Goal: Task Accomplishment & Management: Use online tool/utility

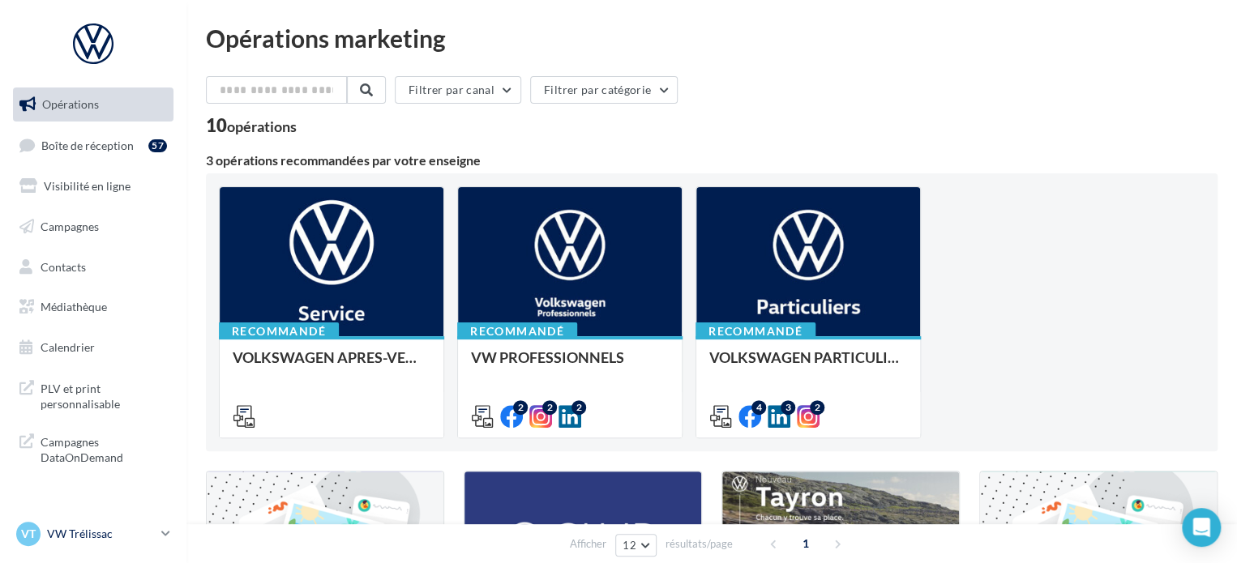
click at [156, 541] on link "VT VW Trélissac vw-lasa-24750" at bounding box center [93, 534] width 160 height 31
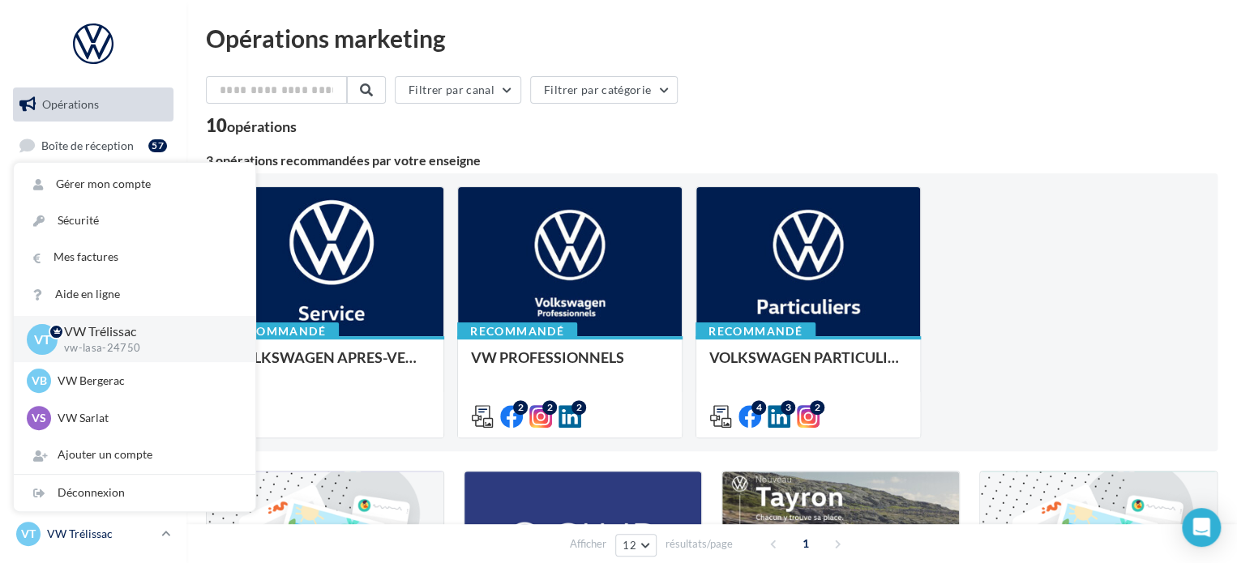
click at [156, 541] on link "VT VW Trélissac vw-lasa-24750" at bounding box center [93, 534] width 160 height 31
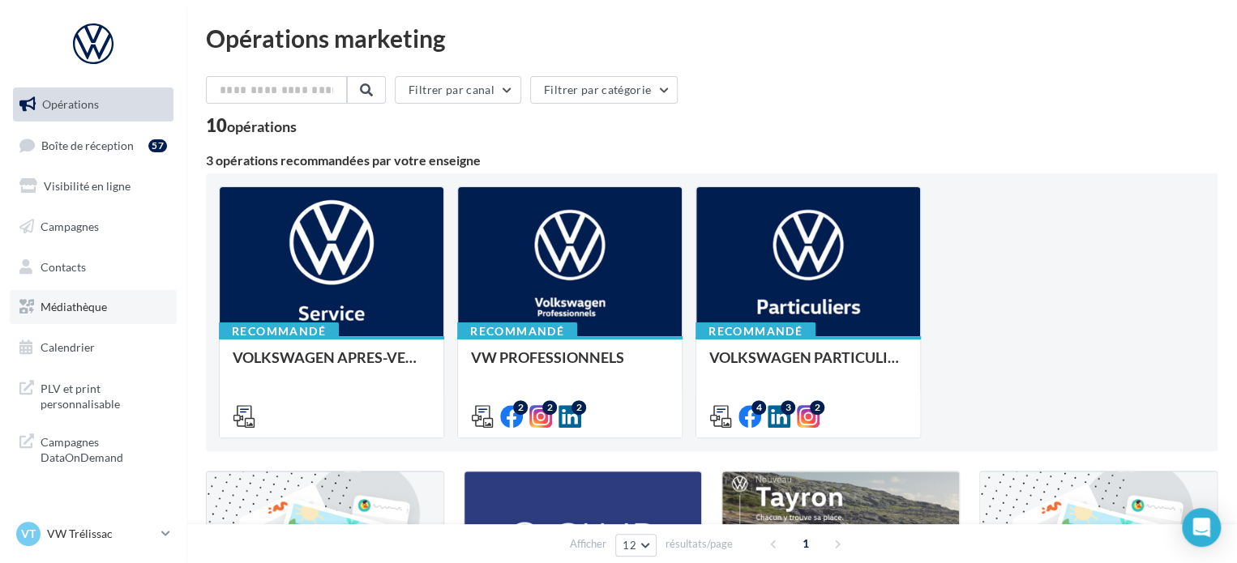
click at [113, 319] on link "Médiathèque" at bounding box center [93, 307] width 167 height 34
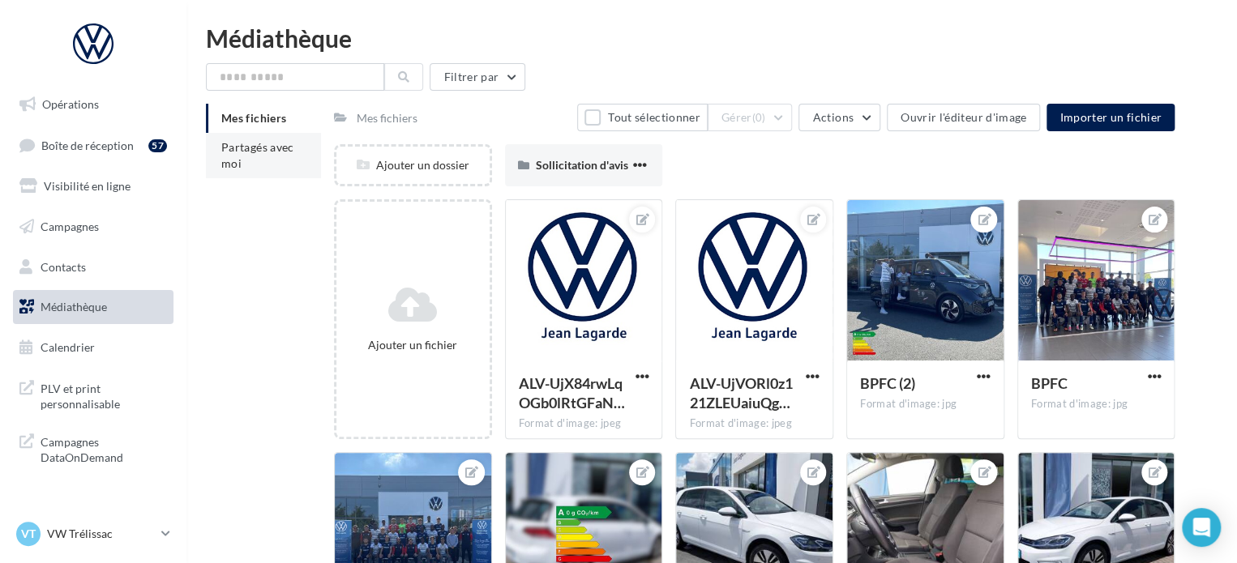
click at [270, 148] on span "Partagés avec moi" at bounding box center [257, 155] width 73 height 30
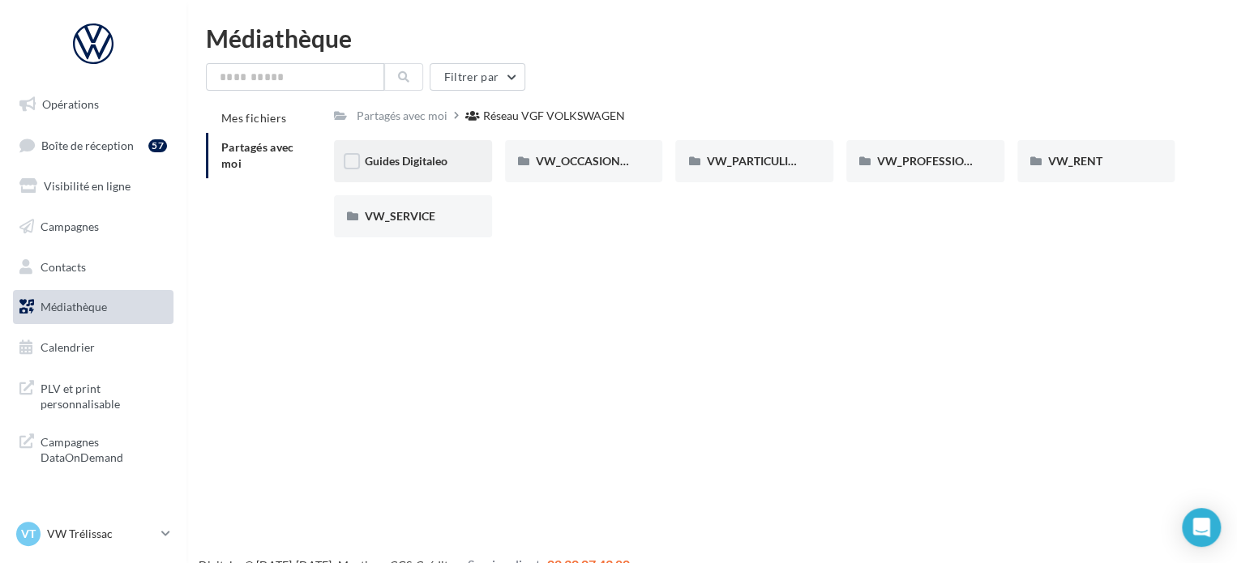
click at [422, 173] on div "Guides Digitaleo" at bounding box center [413, 161] width 158 height 42
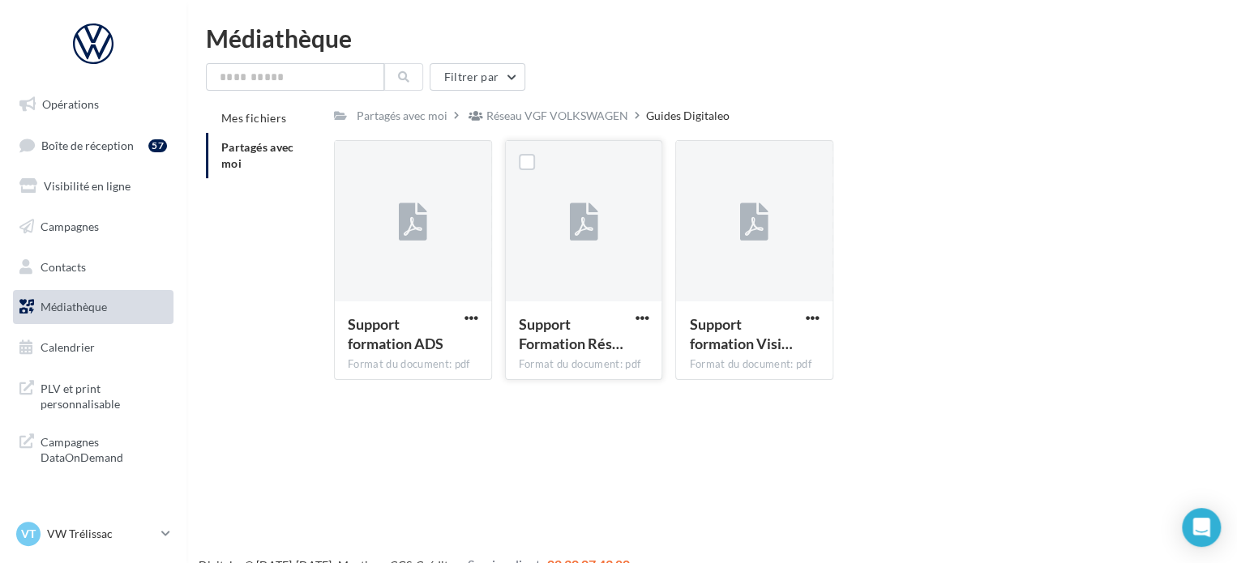
click at [548, 246] on div at bounding box center [584, 222] width 156 height 162
click at [574, 229] on icon at bounding box center [583, 222] width 28 height 37
click at [639, 315] on span "button" at bounding box center [642, 318] width 14 height 14
click at [590, 347] on button "Télécharger" at bounding box center [571, 350] width 162 height 42
click at [113, 109] on link "Opérations" at bounding box center [93, 105] width 167 height 34
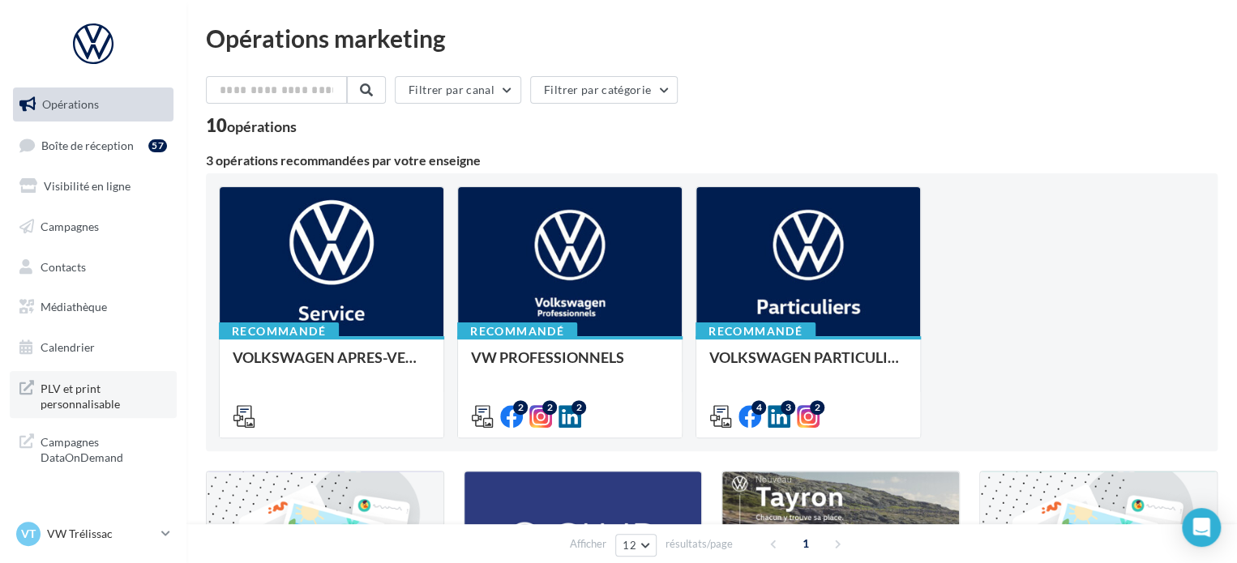
click at [70, 400] on span "PLV et print personnalisable" at bounding box center [104, 395] width 126 height 35
click at [137, 532] on p "VW Trélissac" at bounding box center [101, 534] width 108 height 16
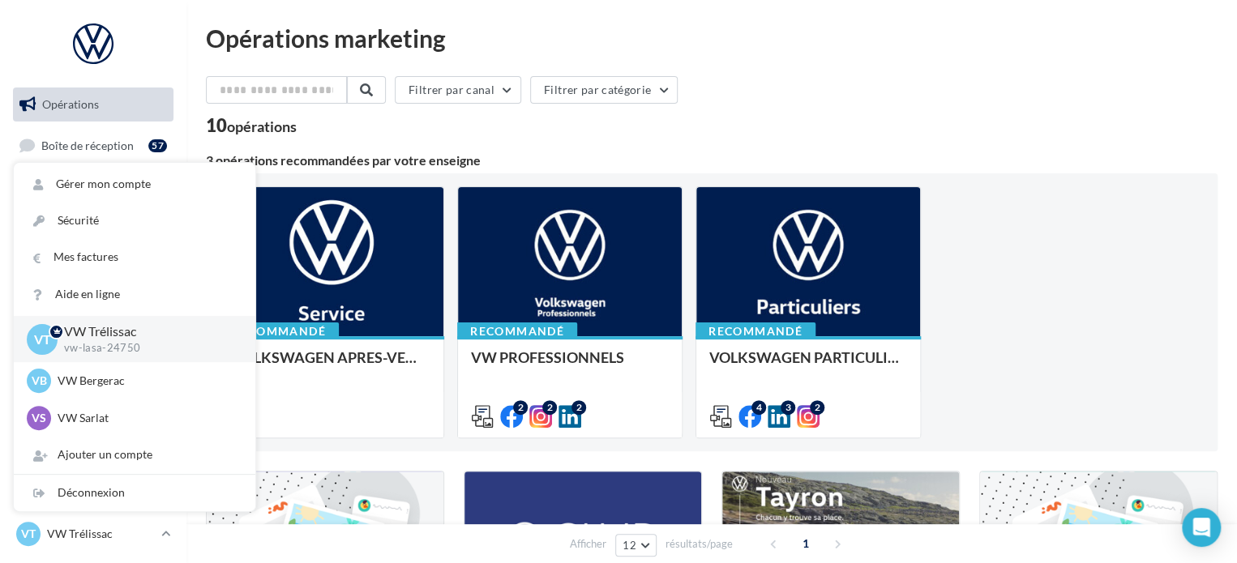
click at [503, 123] on div "10 opérations" at bounding box center [712, 127] width 1012 height 21
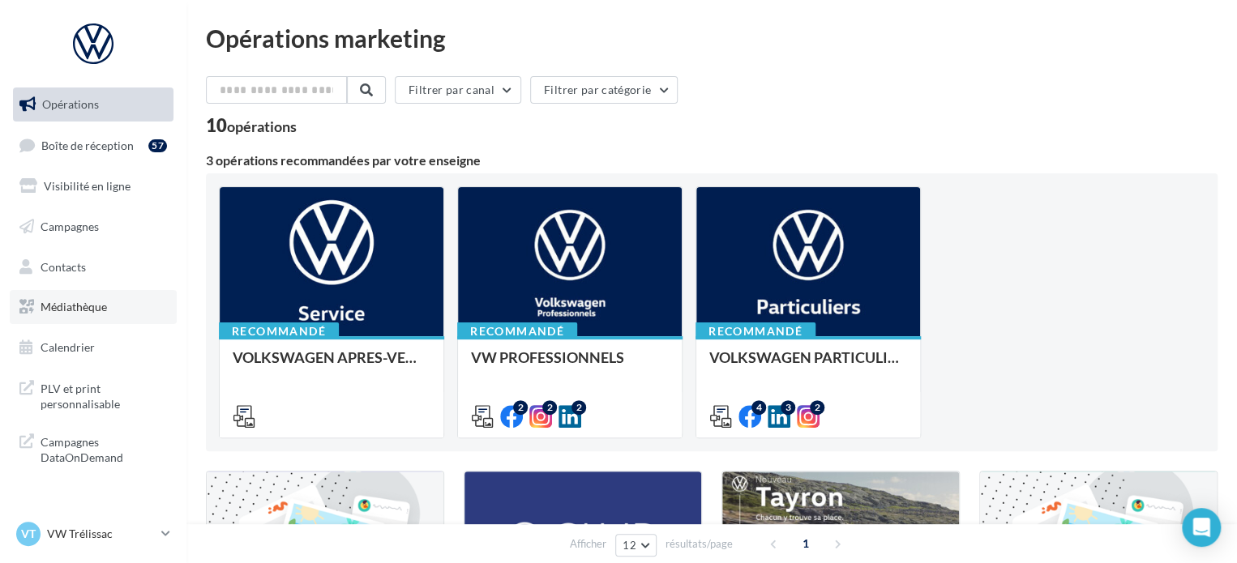
click at [95, 304] on span "Médiathèque" at bounding box center [74, 307] width 66 height 14
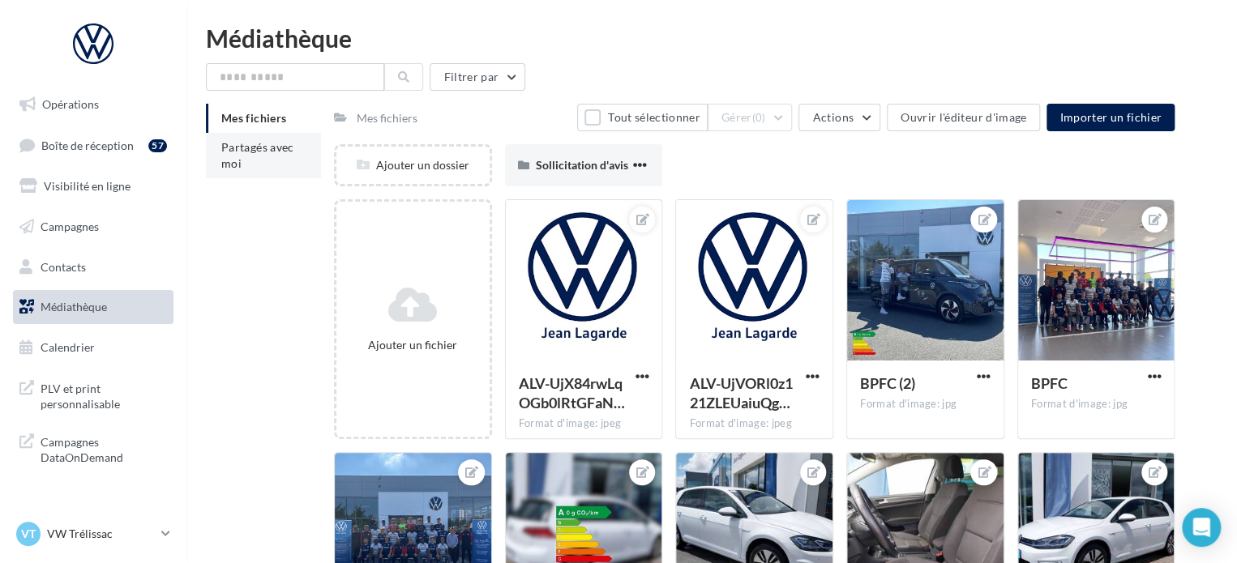
click at [266, 158] on li "Partagés avec moi" at bounding box center [263, 155] width 115 height 45
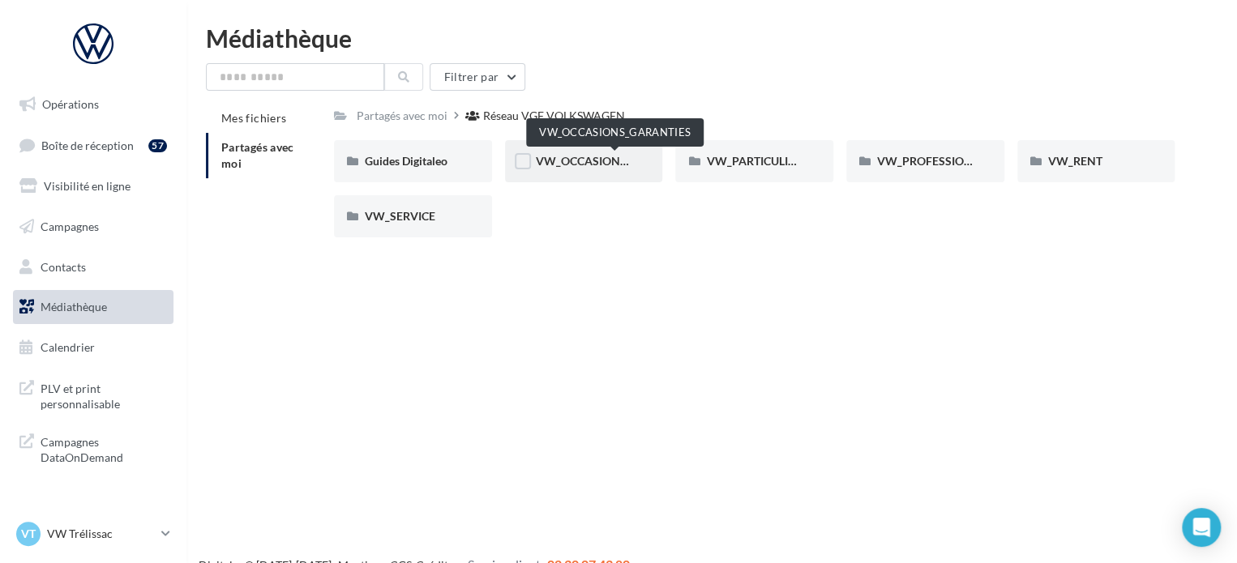
click at [606, 161] on span "VW_OCCASIONS_GARANTIES" at bounding box center [615, 161] width 159 height 14
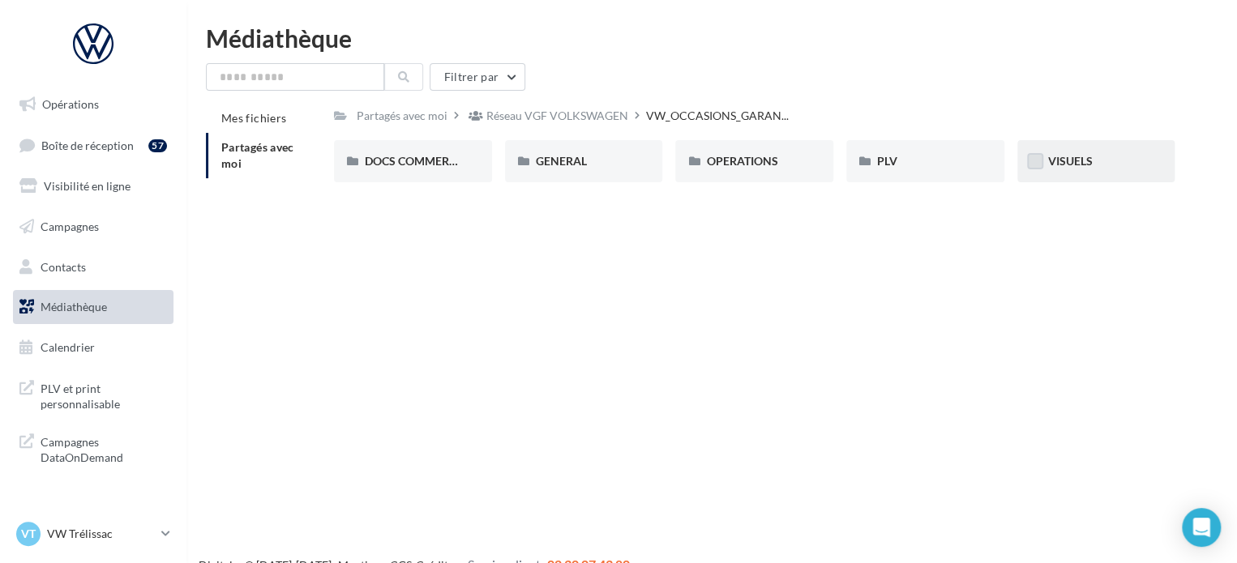
click at [1042, 165] on label at bounding box center [1035, 161] width 16 height 16
click at [1093, 160] on div "VISUELS" at bounding box center [1096, 161] width 96 height 16
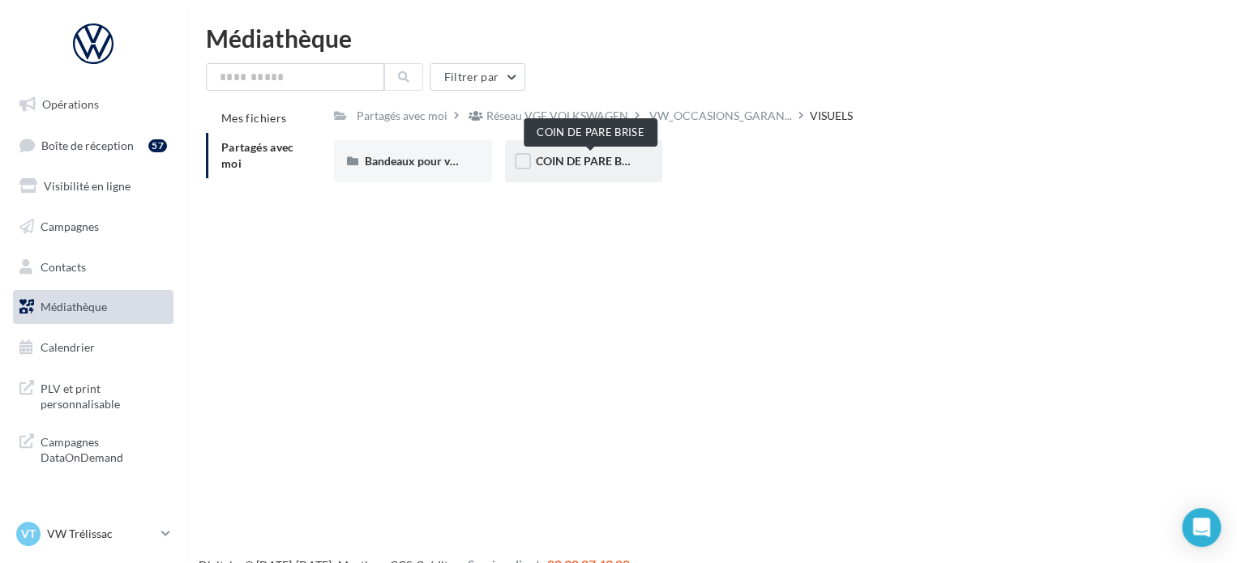
click at [571, 155] on span "COIN DE PARE BRISE" at bounding box center [590, 161] width 109 height 14
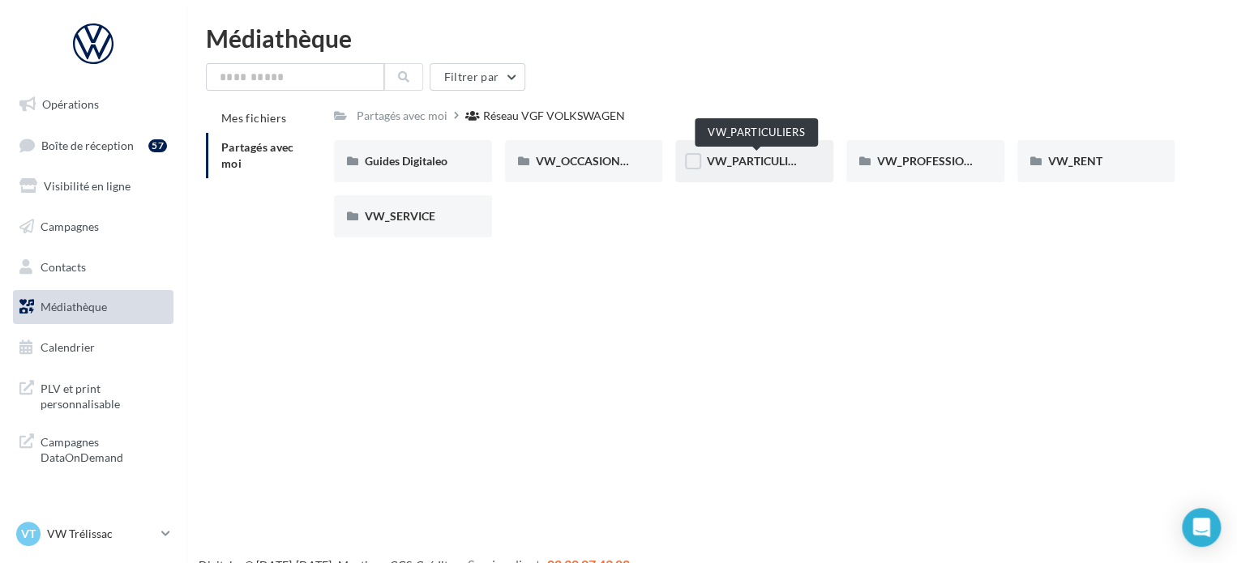
click at [770, 160] on span "VW_PARTICULIERS" at bounding box center [756, 161] width 101 height 14
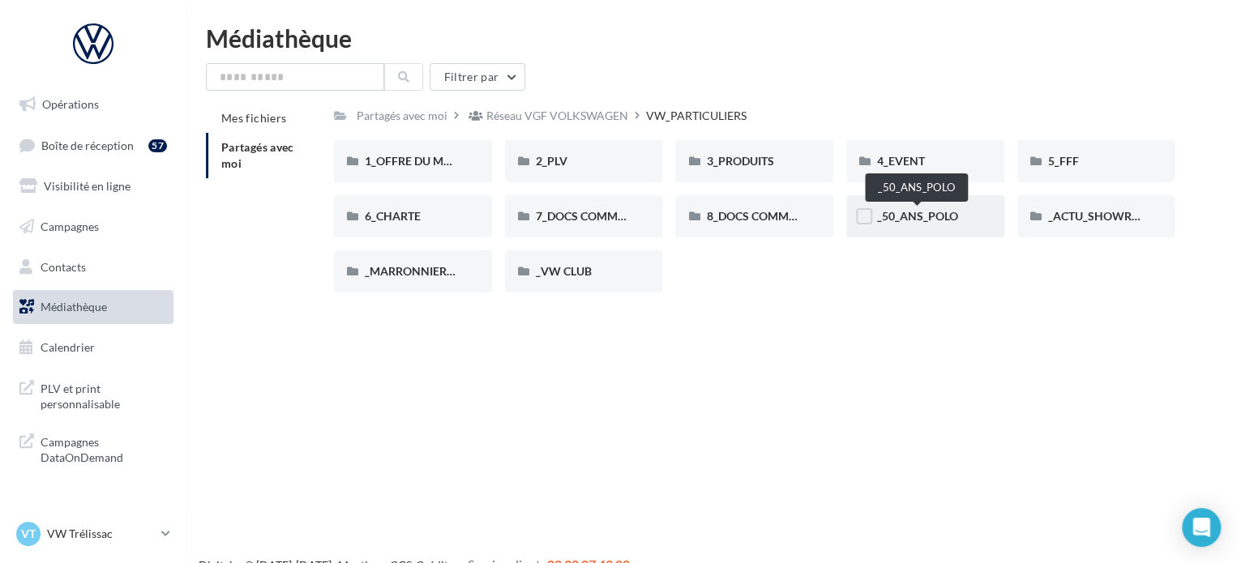
click at [897, 216] on span "_50_ANS_POLO" at bounding box center [917, 216] width 81 height 14
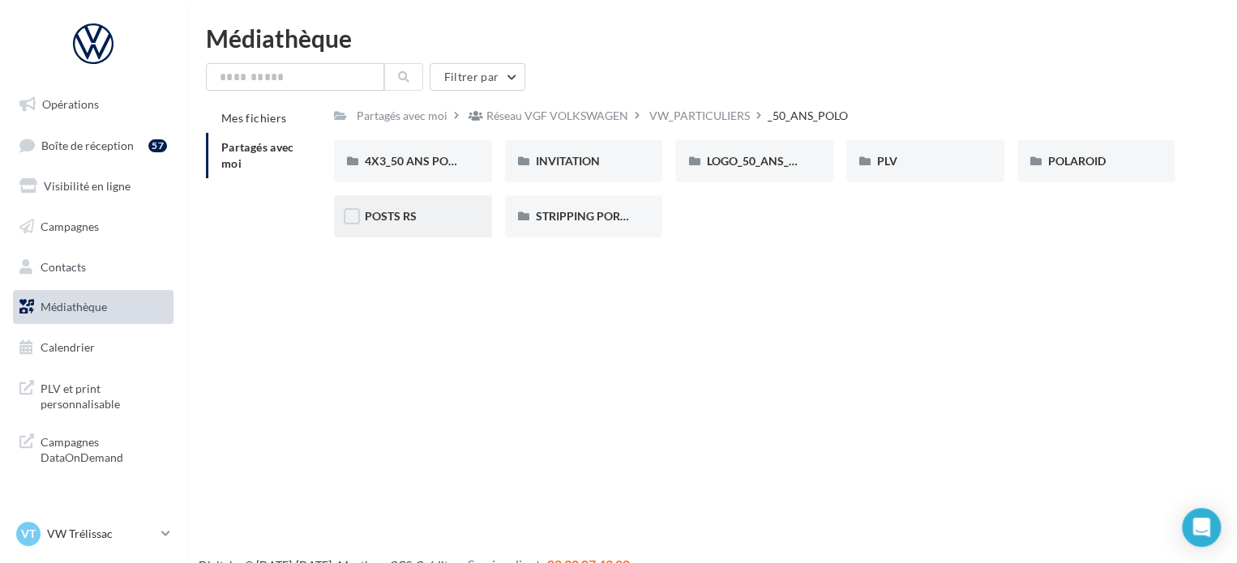
click at [422, 209] on div "POSTS RS" at bounding box center [413, 216] width 96 height 16
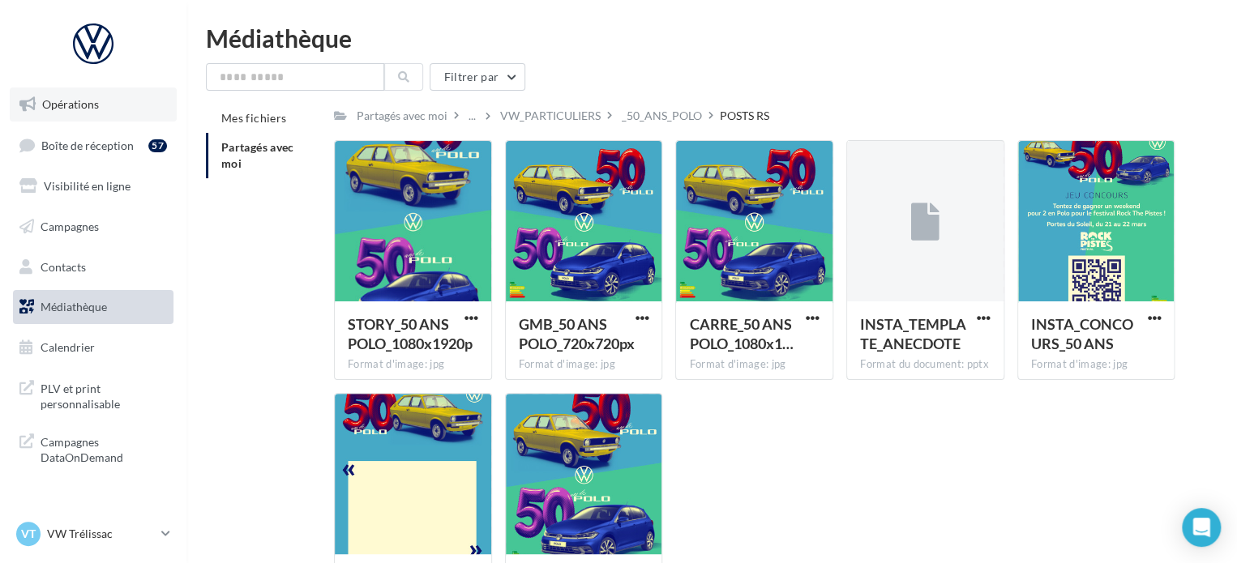
click at [98, 100] on link "Opérations" at bounding box center [93, 105] width 167 height 34
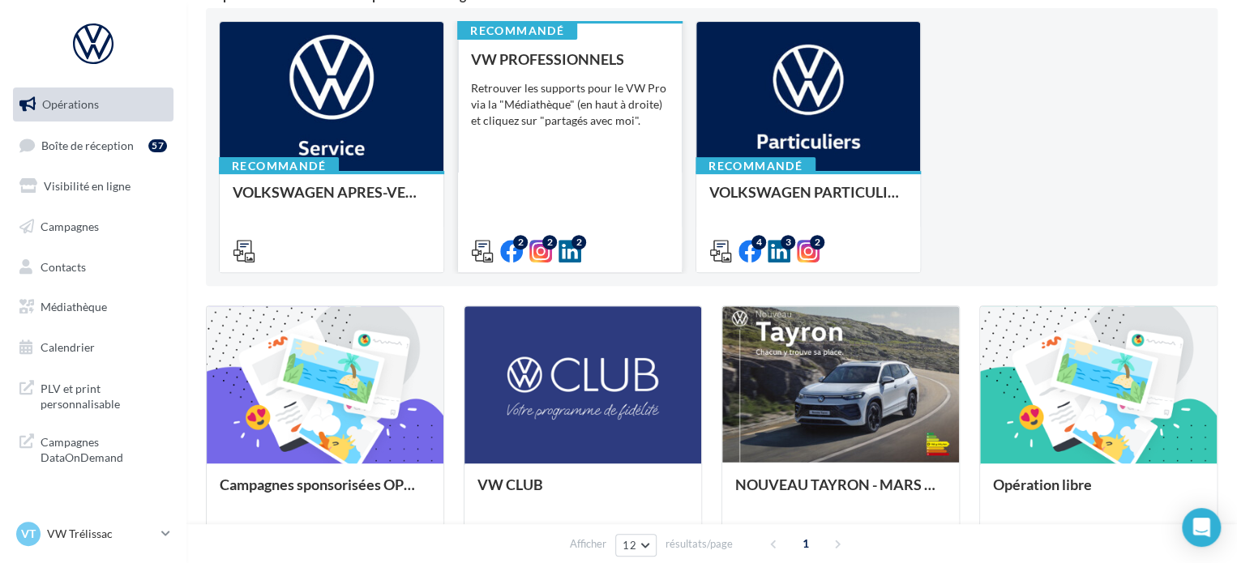
scroll to position [165, 0]
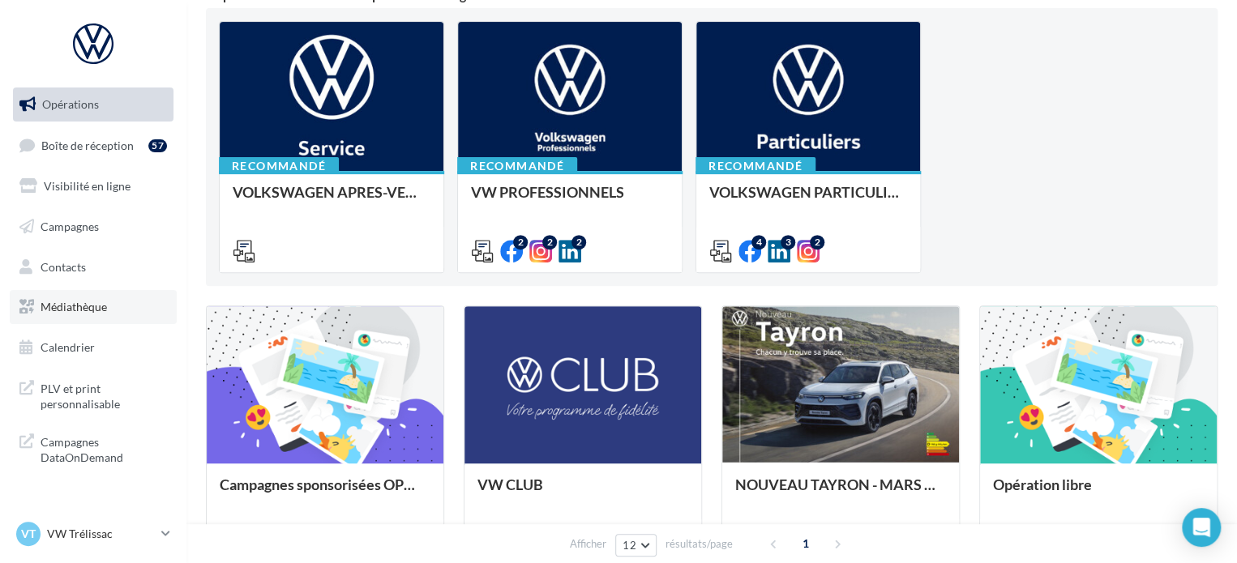
click at [77, 310] on span "Médiathèque" at bounding box center [74, 307] width 66 height 14
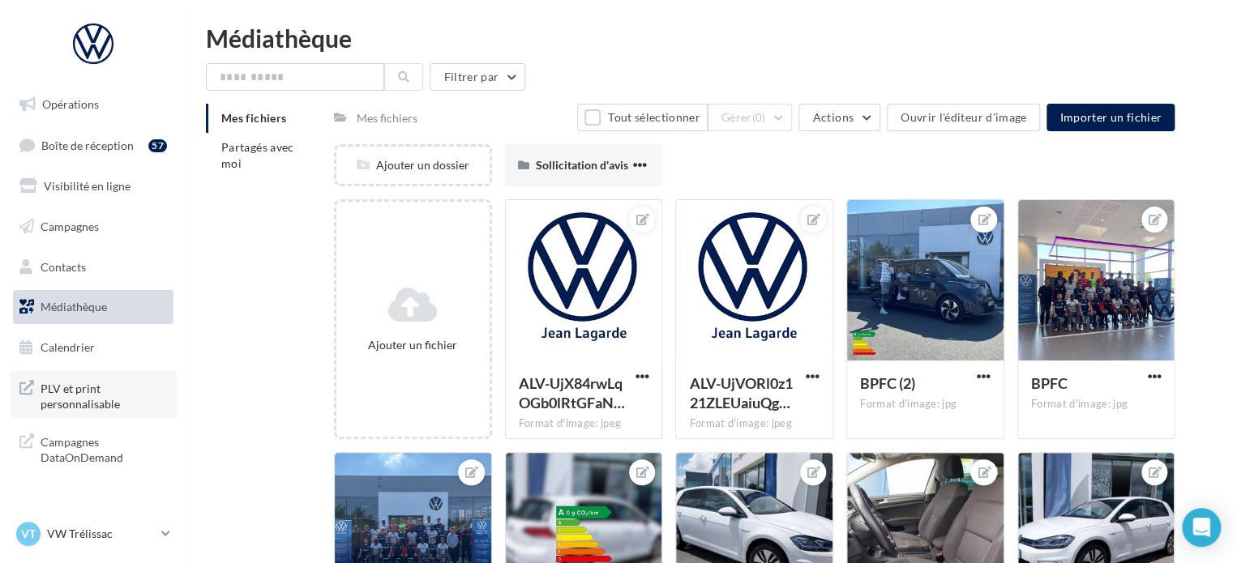
click at [127, 379] on span "PLV et print personnalisable" at bounding box center [104, 395] width 126 height 35
click at [253, 160] on li "Partagés avec moi" at bounding box center [263, 155] width 115 height 45
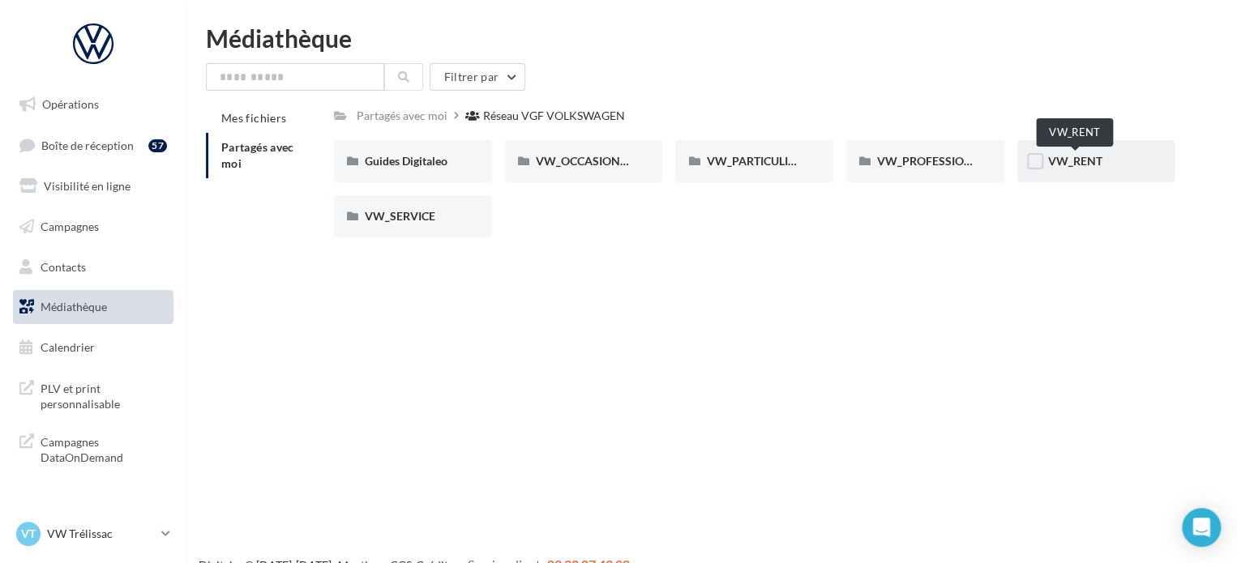
click at [1067, 156] on span "VW_RENT" at bounding box center [1075, 161] width 54 height 14
click at [424, 207] on div "VW_SERVICE" at bounding box center [413, 216] width 158 height 42
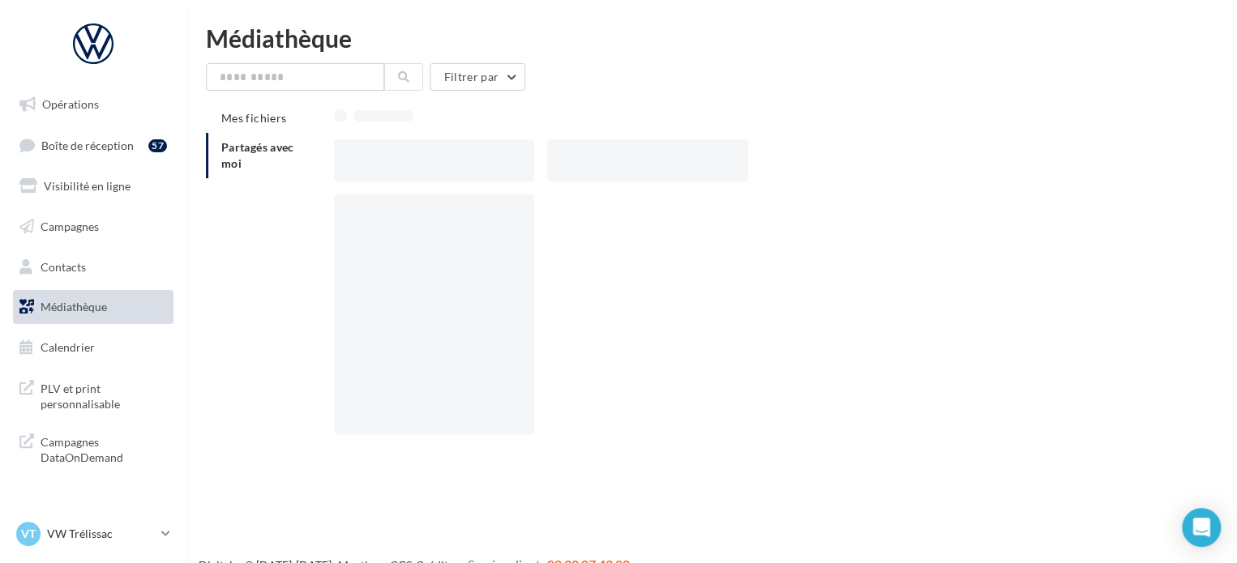
click at [424, 207] on div at bounding box center [434, 315] width 200 height 240
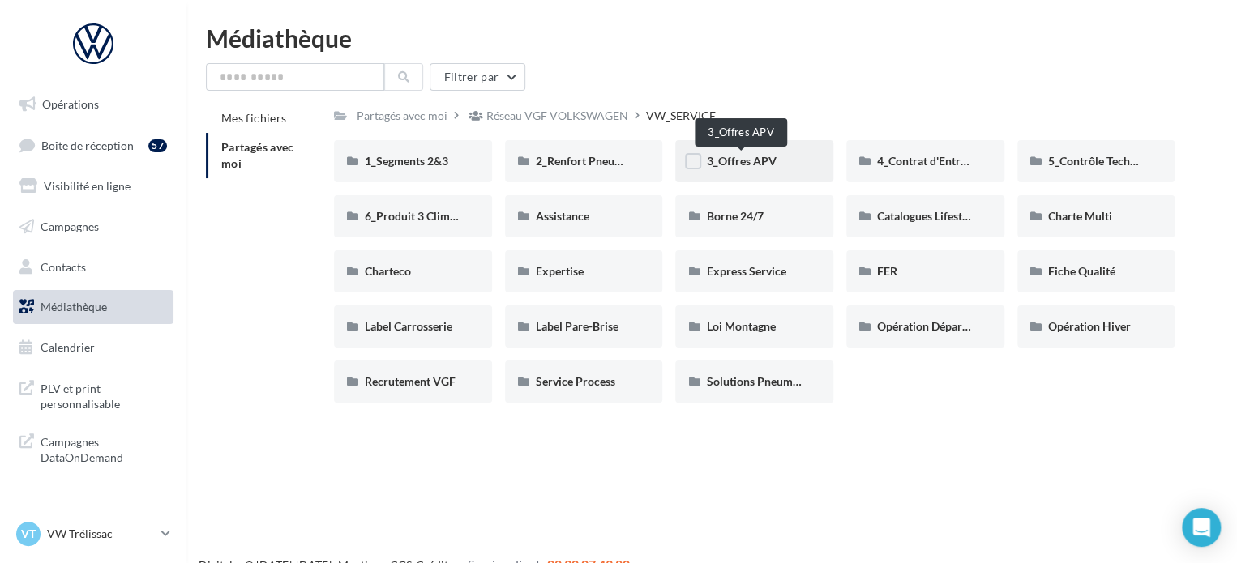
click at [765, 158] on span "3_Offres APV" at bounding box center [741, 161] width 70 height 14
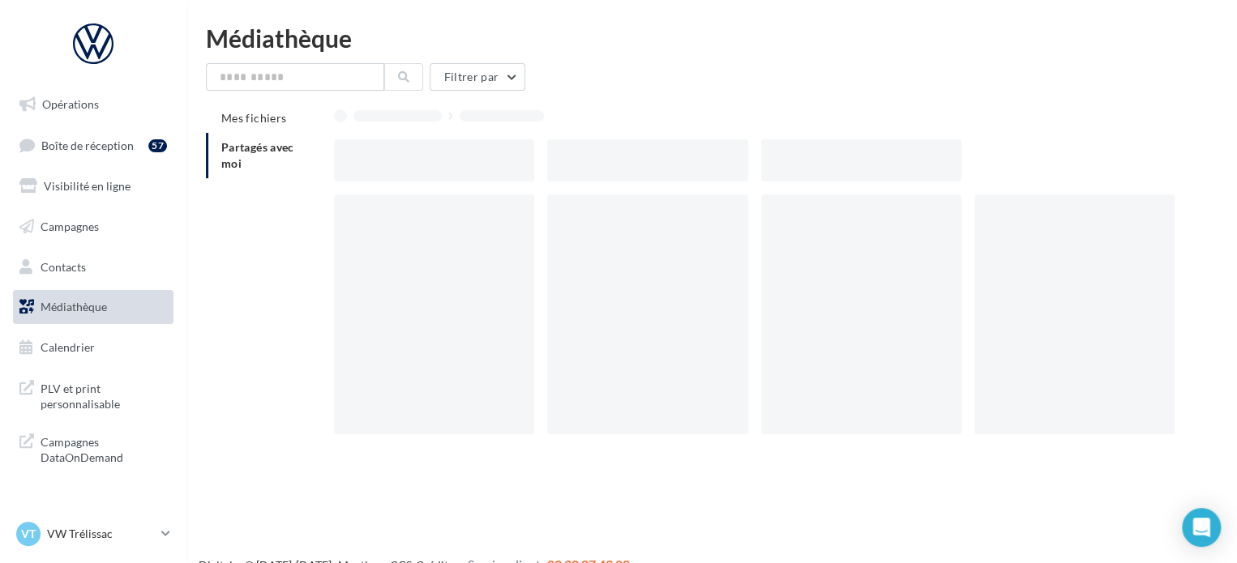
click at [765, 158] on div at bounding box center [861, 160] width 200 height 42
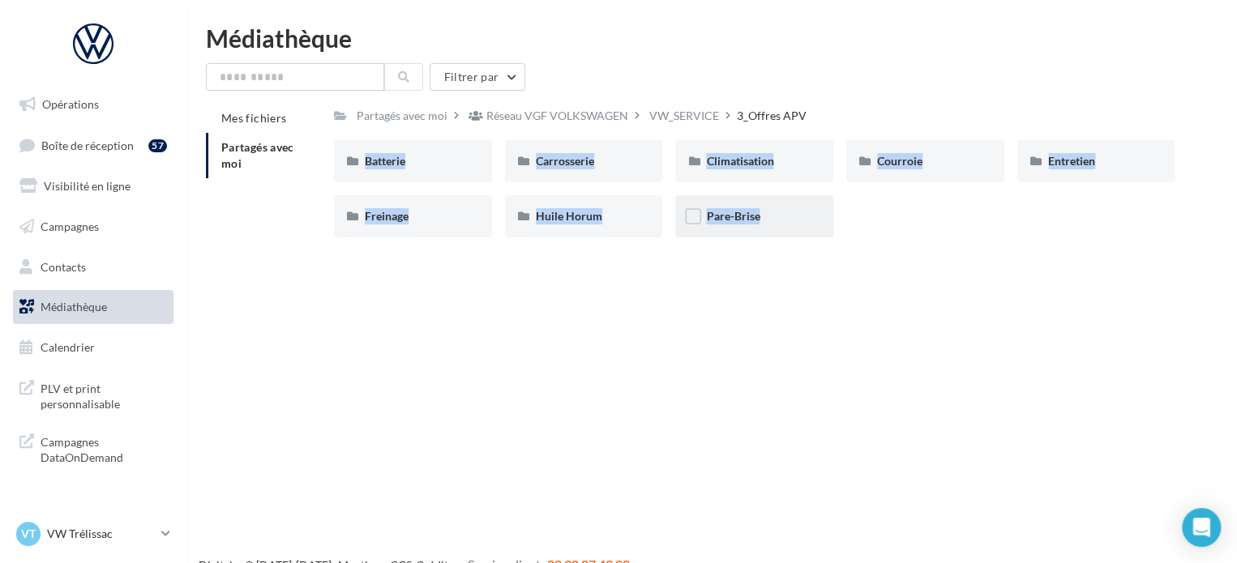
click at [775, 202] on div "Pare-Brise" at bounding box center [754, 216] width 158 height 42
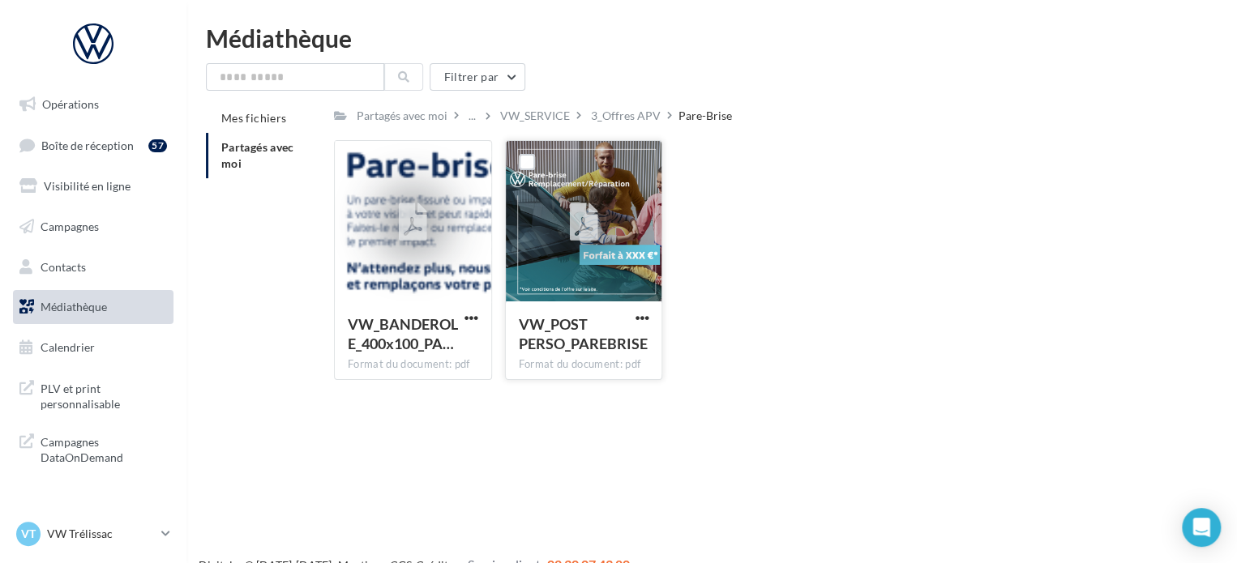
click at [577, 240] on icon at bounding box center [583, 222] width 28 height 37
click at [584, 214] on icon at bounding box center [583, 222] width 28 height 37
click at [631, 111] on div "3_Offres APV" at bounding box center [626, 116] width 70 height 16
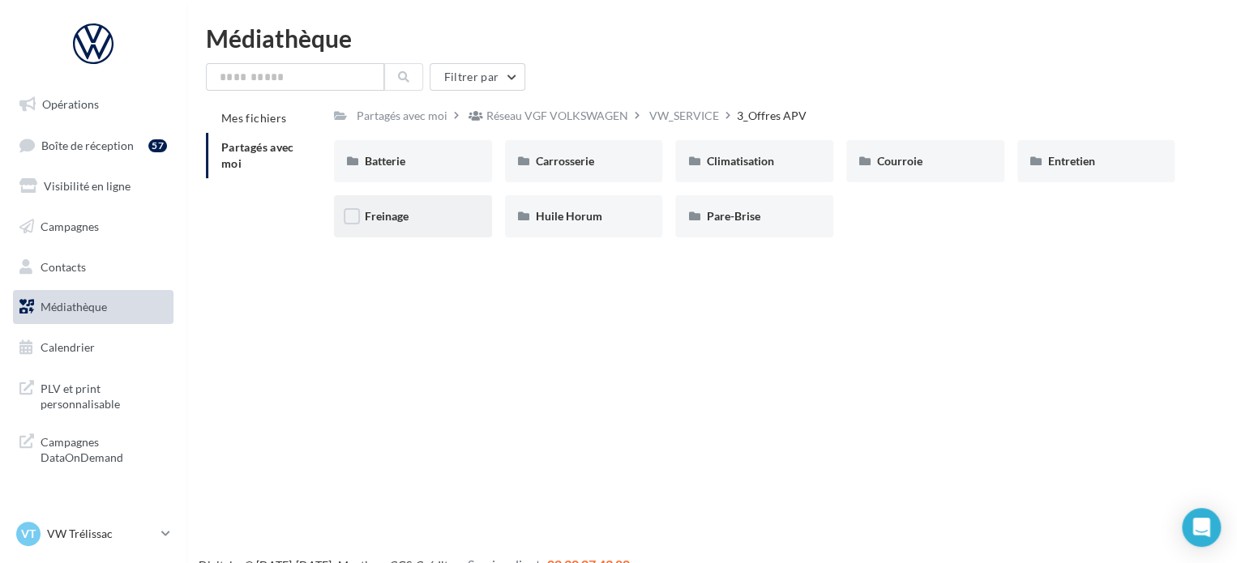
click at [435, 214] on div "Freinage" at bounding box center [413, 216] width 96 height 16
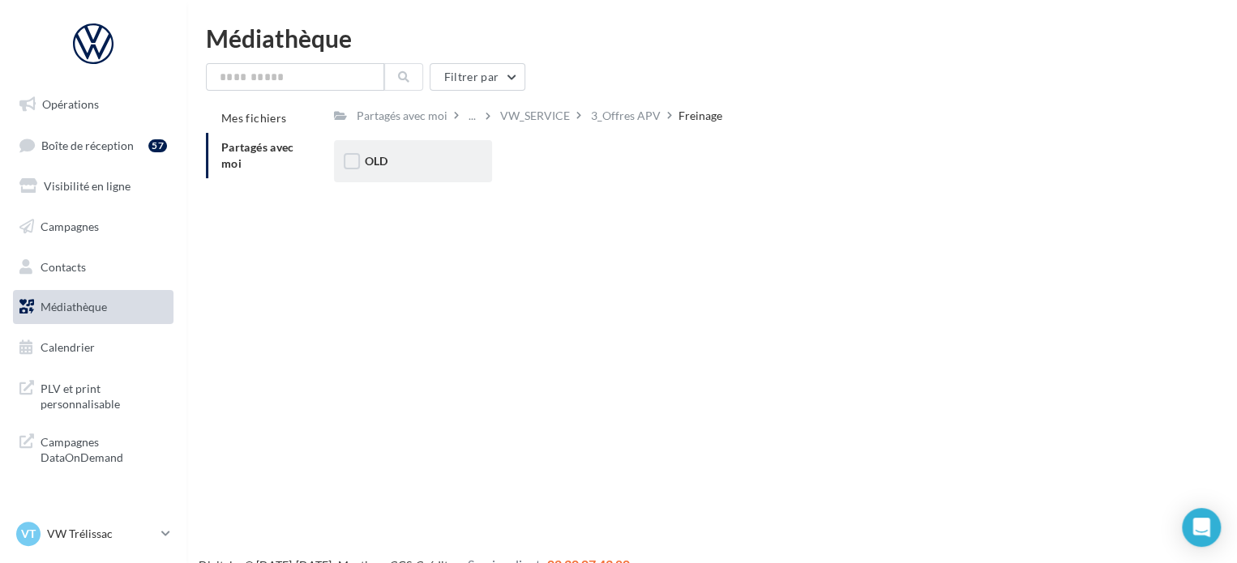
click at [412, 169] on div "OLD" at bounding box center [413, 161] width 96 height 16
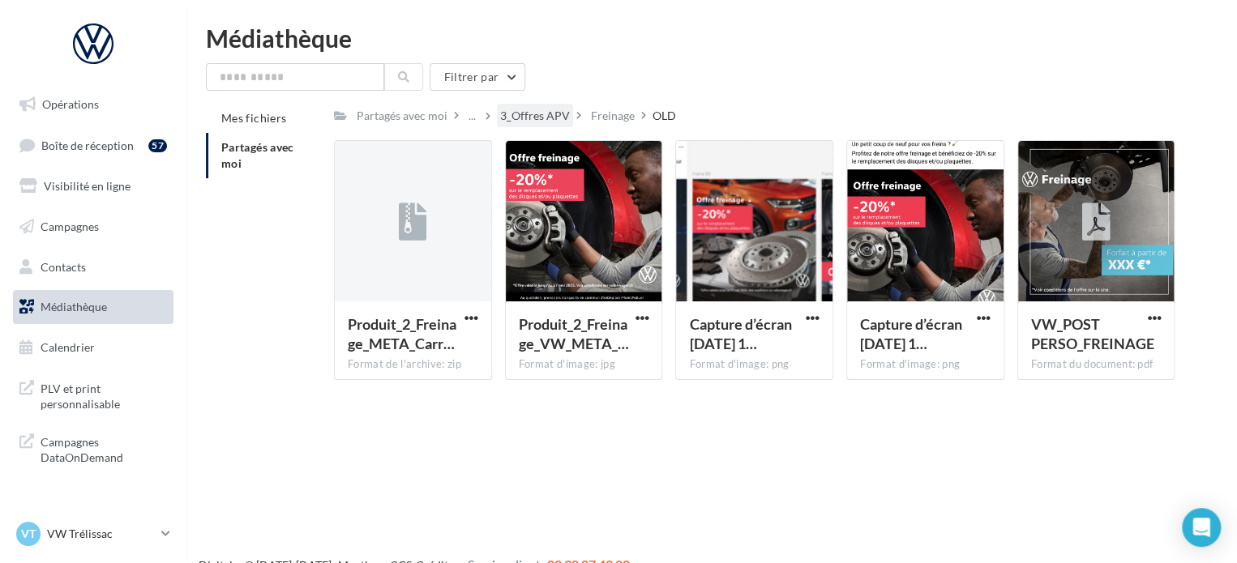
click at [545, 109] on div "3_Offres APV" at bounding box center [535, 116] width 70 height 16
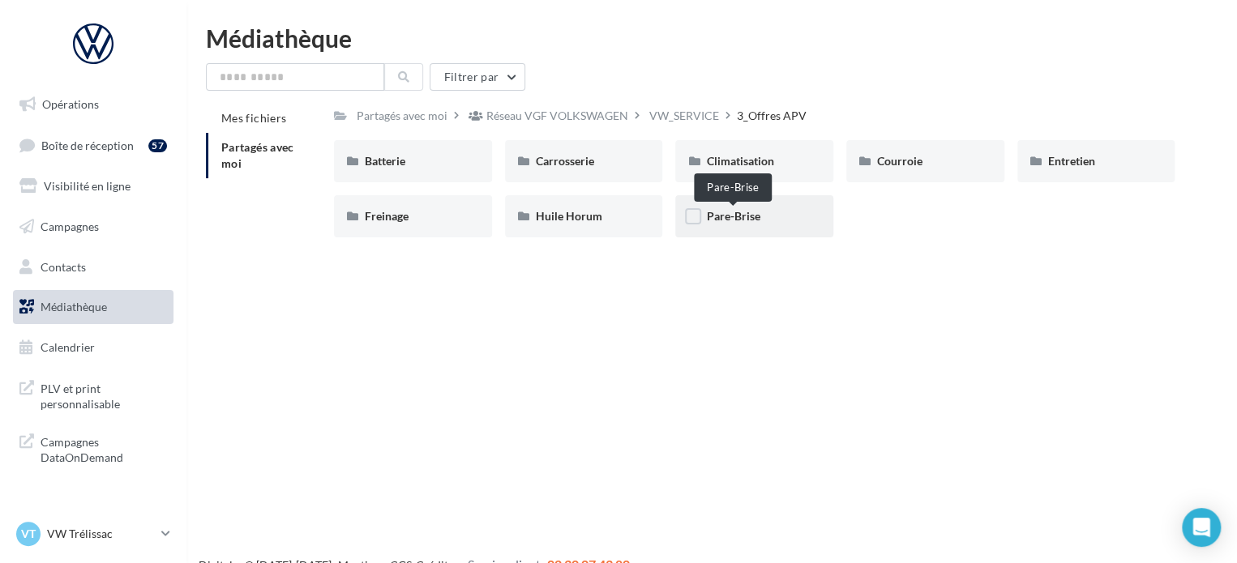
click at [733, 213] on span "Pare-Brise" at bounding box center [732, 216] width 53 height 14
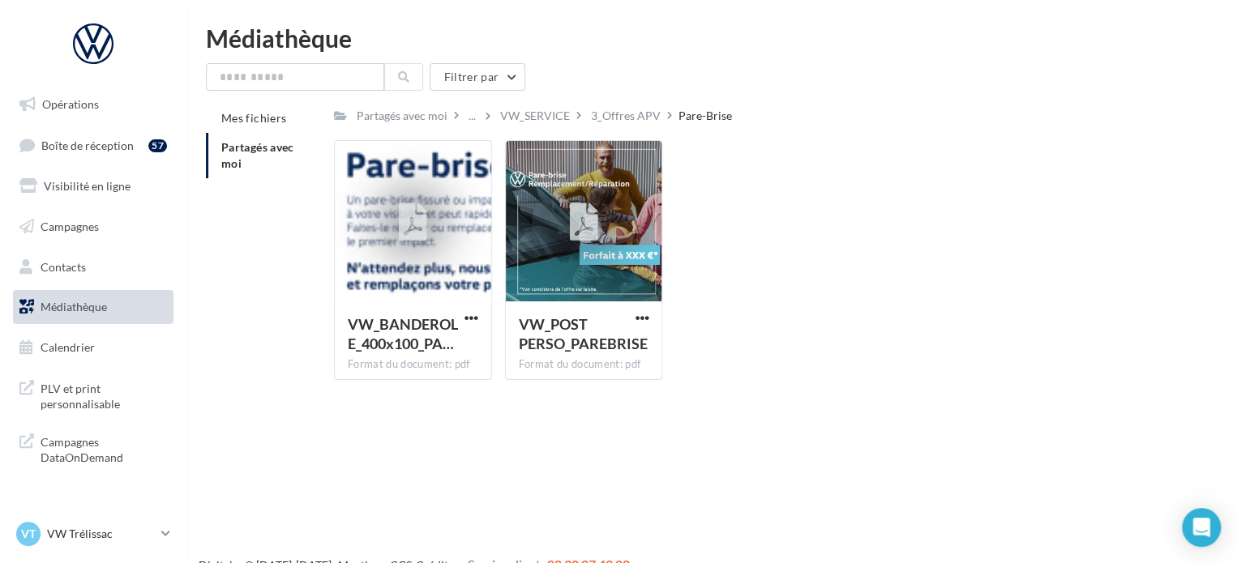
click at [511, 103] on div "Filtrer par Mes fichiers Partagés avec moi Partagés avec moi ... VW_SERVICE 3_O…" at bounding box center [712, 228] width 1012 height 330
click at [524, 120] on div "VW_SERVICE" at bounding box center [535, 116] width 70 height 16
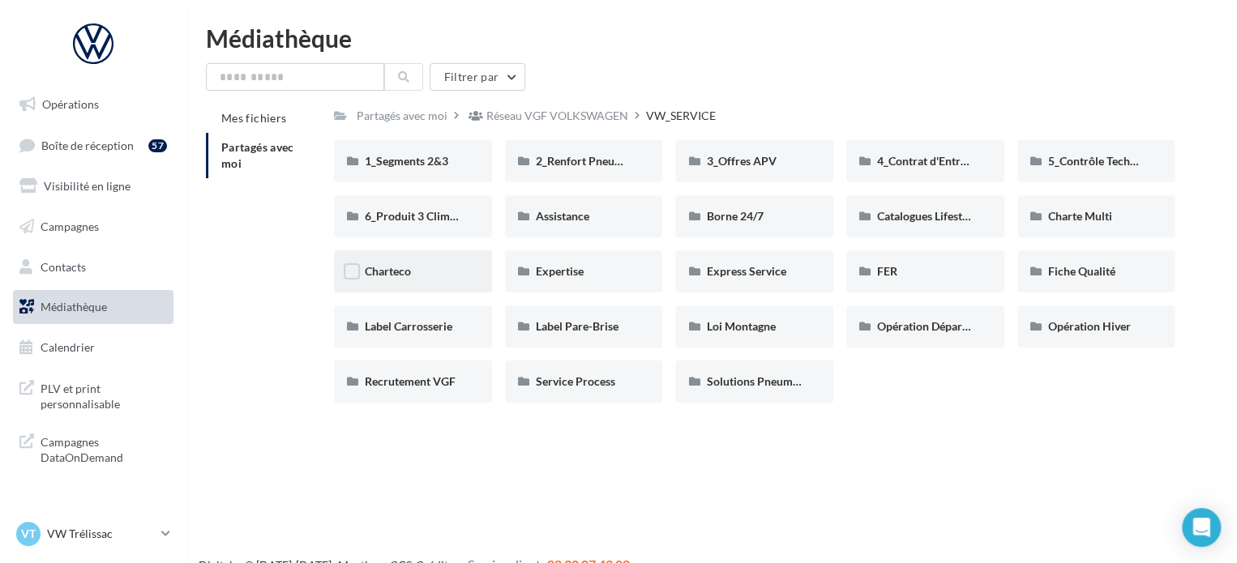
click at [428, 272] on div "Charteco" at bounding box center [413, 271] width 96 height 16
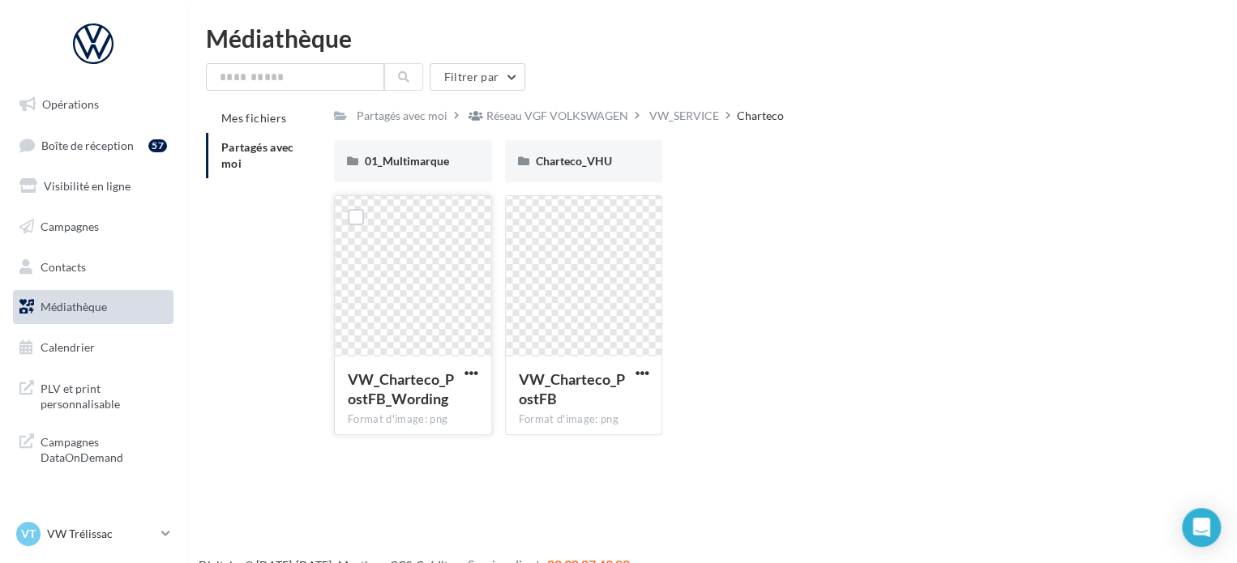
click at [447, 383] on span "VW_Charteco_PostFB_Wording" at bounding box center [401, 388] width 106 height 37
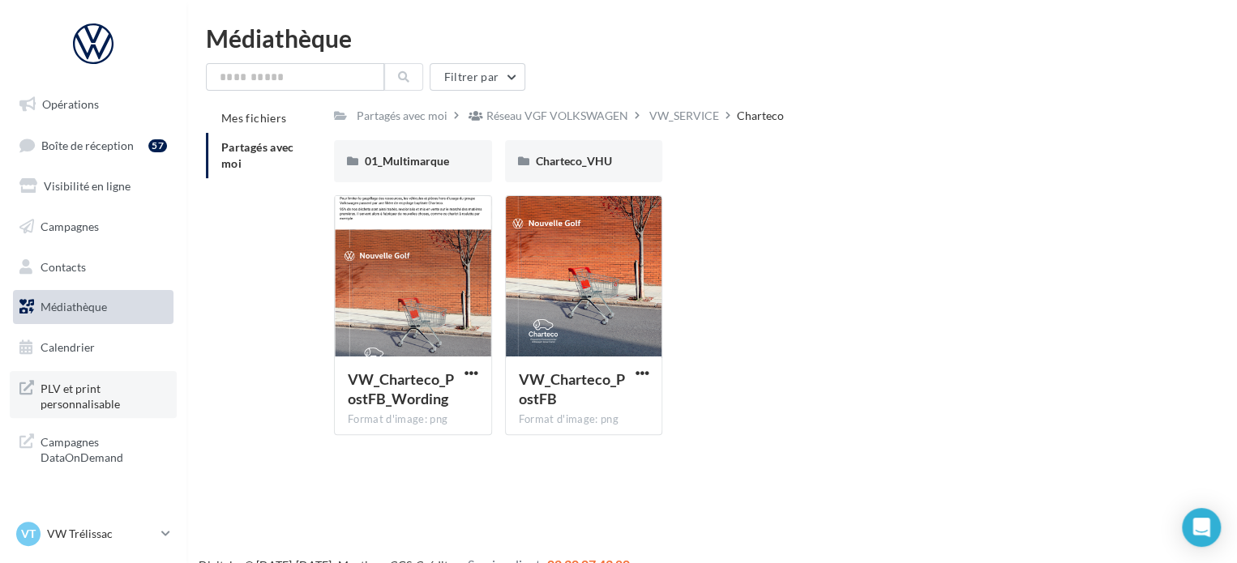
click at [88, 387] on span "PLV et print personnalisable" at bounding box center [104, 395] width 126 height 35
click at [124, 102] on link "Opérations" at bounding box center [93, 105] width 167 height 34
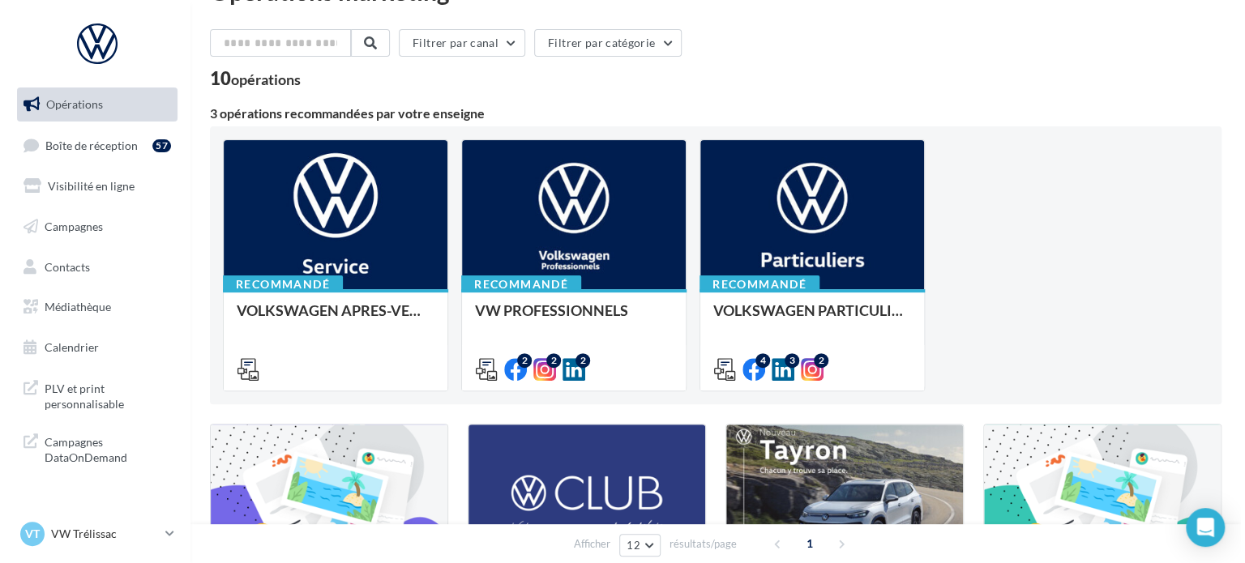
scroll to position [36, 0]
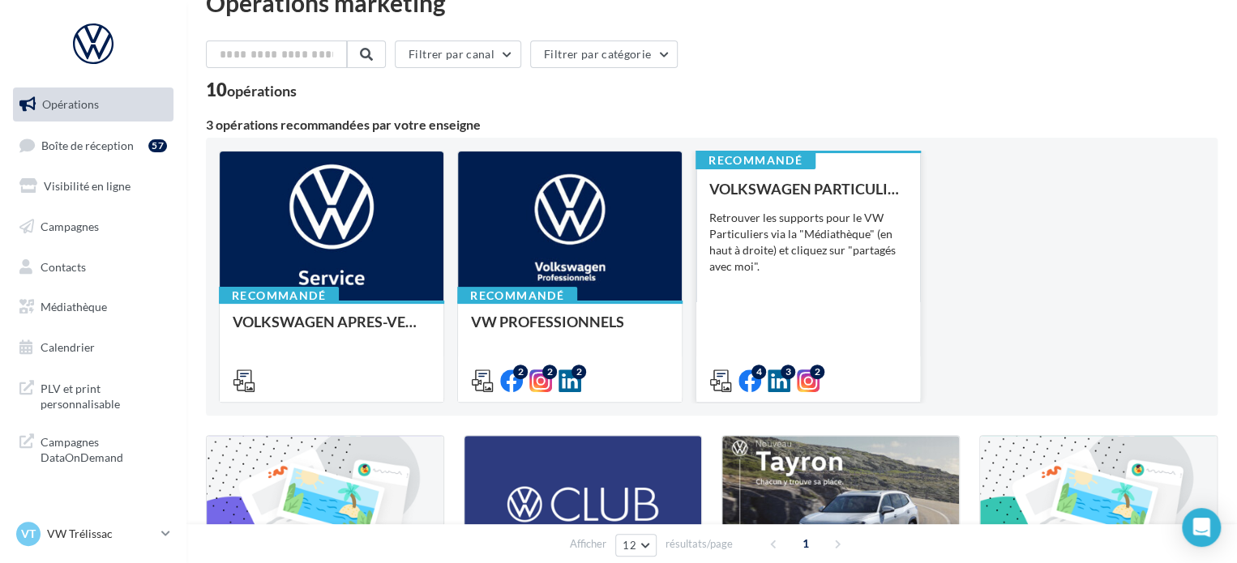
click at [820, 246] on div "Retrouver les supports pour le VW Particuliers via la "Médiathèque" (en haut à …" at bounding box center [808, 242] width 198 height 65
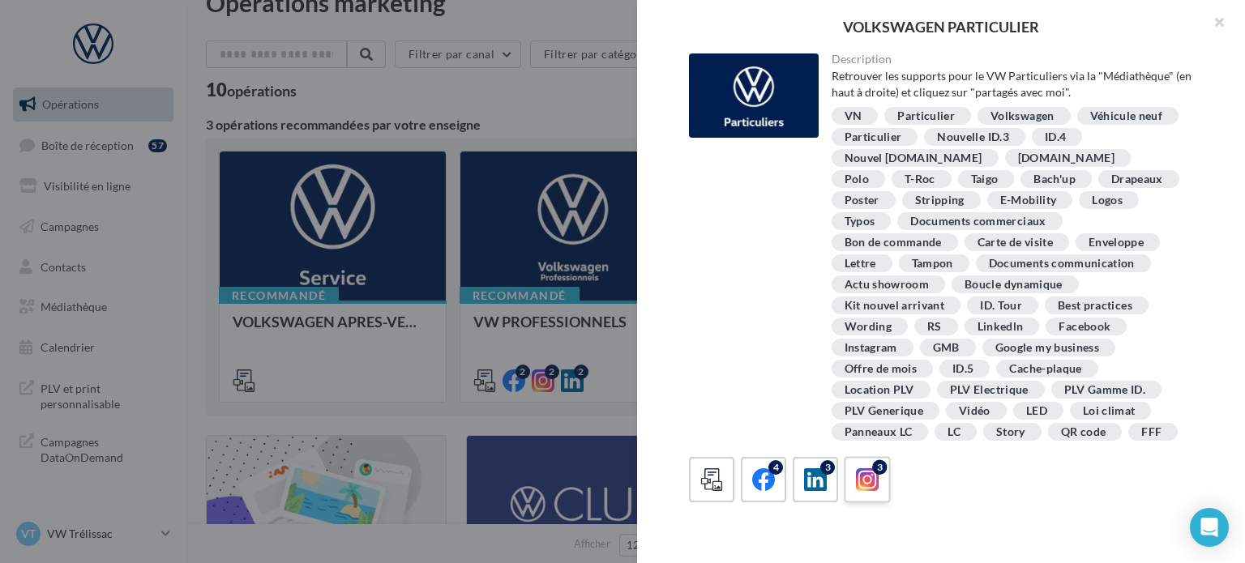
click at [871, 481] on icon at bounding box center [868, 481] width 24 height 24
click at [944, 519] on button "Commencer l'édition" at bounding box center [968, 524] width 137 height 28
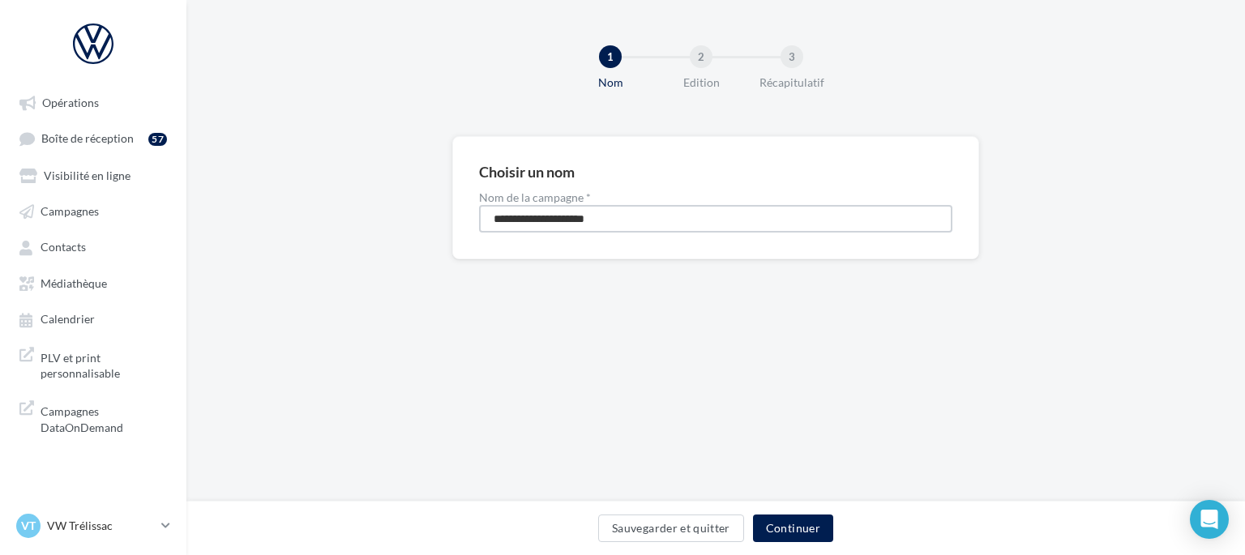
click at [694, 216] on input "**********" at bounding box center [715, 219] width 473 height 28
click at [794, 523] on button "Continuer" at bounding box center [793, 529] width 80 height 28
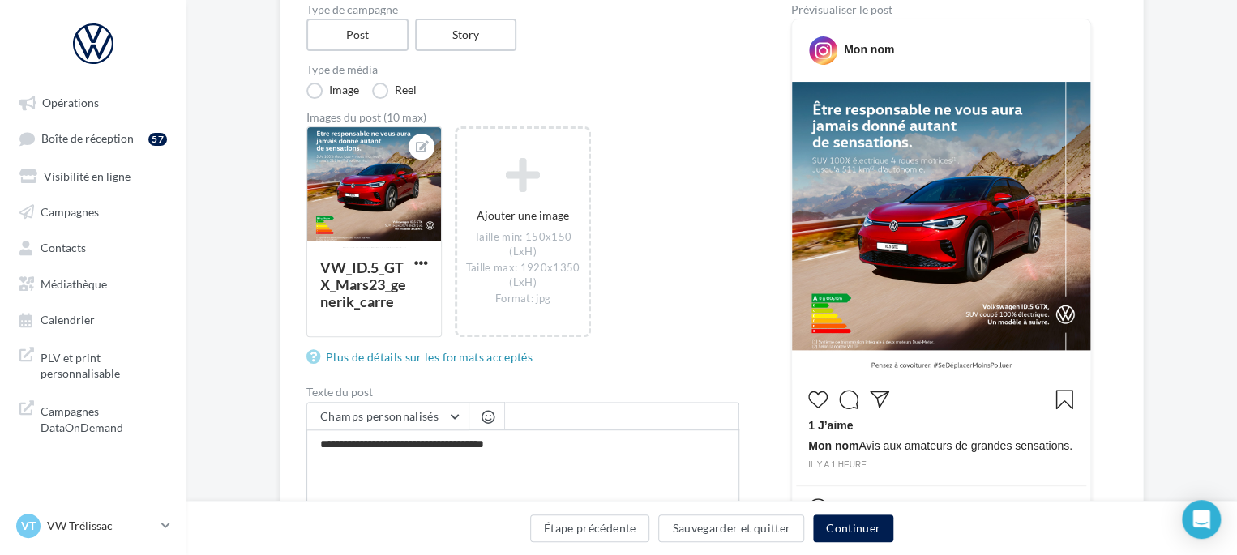
scroll to position [190, 0]
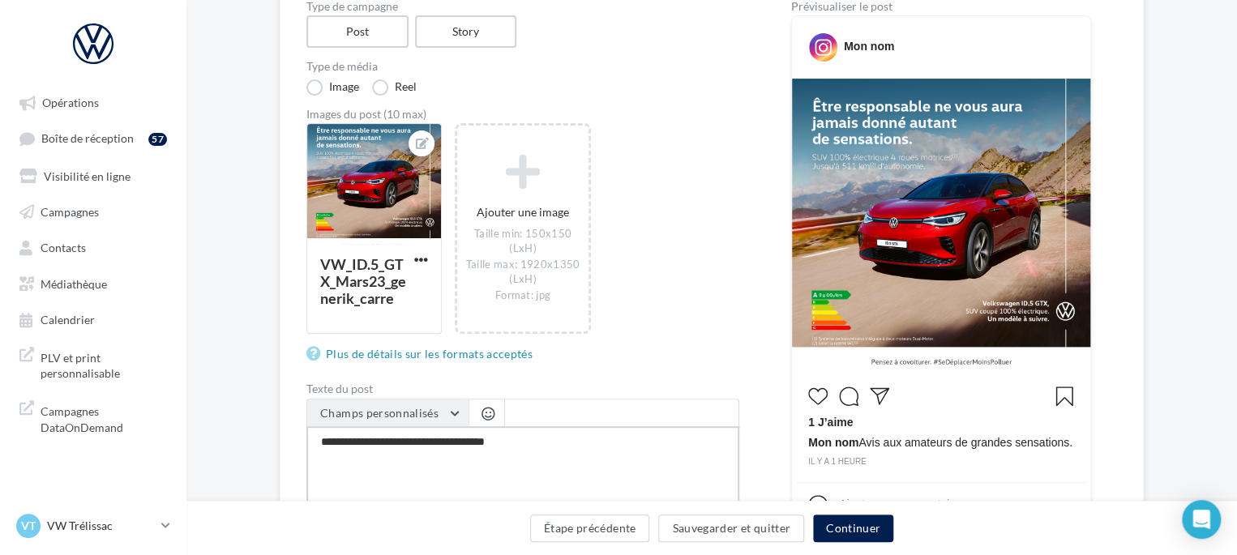
drag, startPoint x: 446, startPoint y: 427, endPoint x: 444, endPoint y: 418, distance: 9.1
click at [444, 418] on div "**********" at bounding box center [522, 464] width 433 height 131
click at [444, 418] on button "Champs personnalisés" at bounding box center [387, 414] width 161 height 28
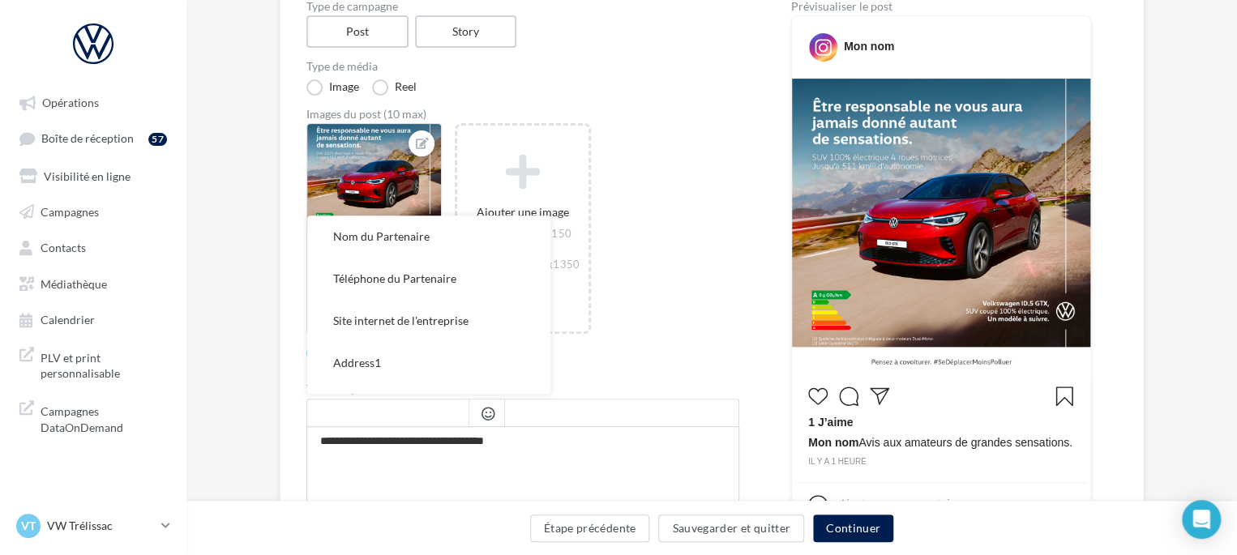
click at [444, 418] on input "text" at bounding box center [387, 414] width 161 height 28
click at [634, 349] on div "Images du post (10 max) VW_ID.5_GTX_Mars23_generik_carre Ajouter une image Tail…" at bounding box center [522, 240] width 433 height 262
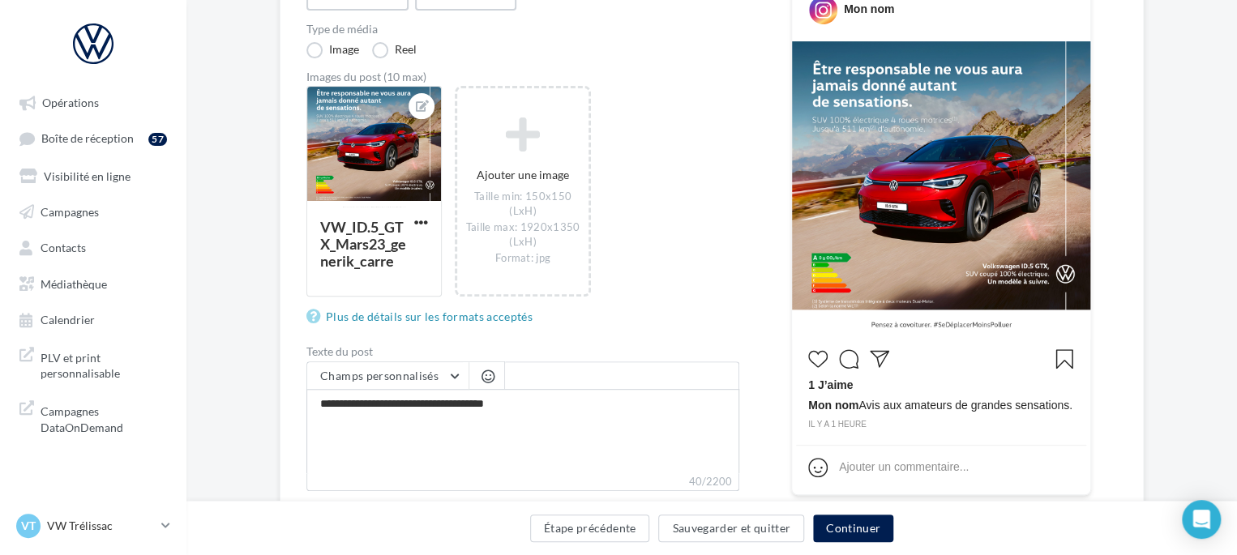
scroll to position [362, 0]
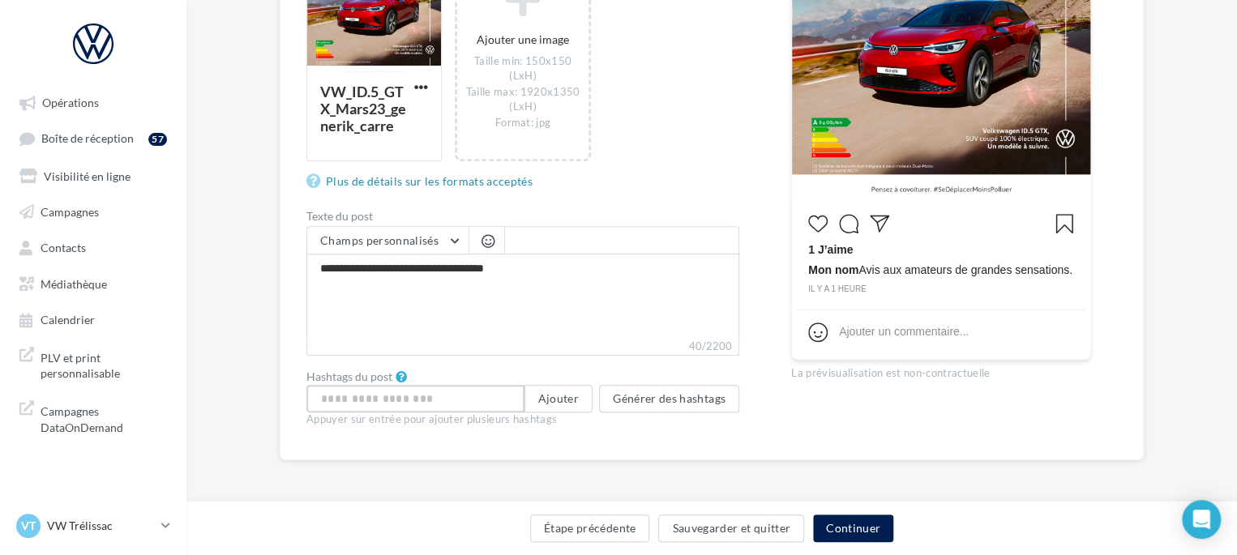
click at [452, 395] on input "text" at bounding box center [415, 399] width 218 height 28
type input "*****"
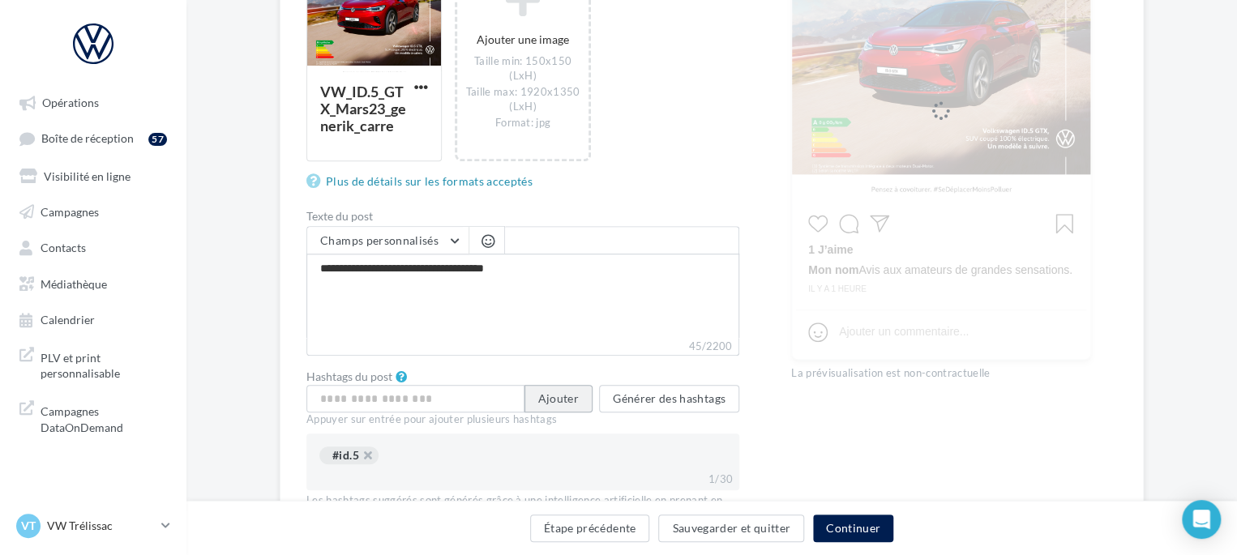
click at [551, 400] on button "Ajouter" at bounding box center [558, 399] width 68 height 28
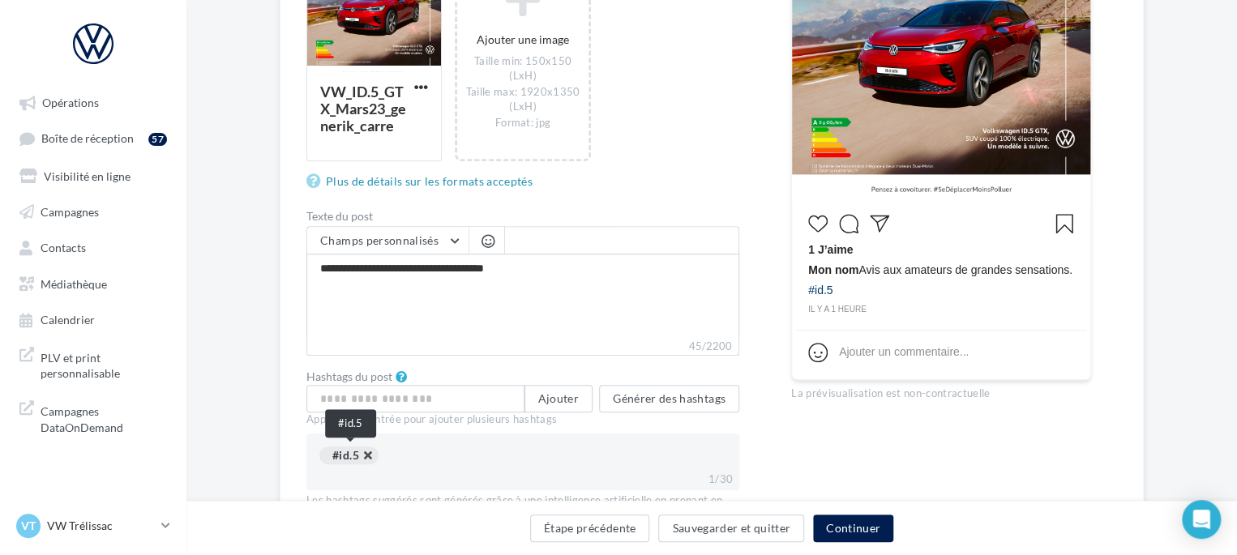
click at [359, 460] on button "button" at bounding box center [359, 460] width 0 height 0
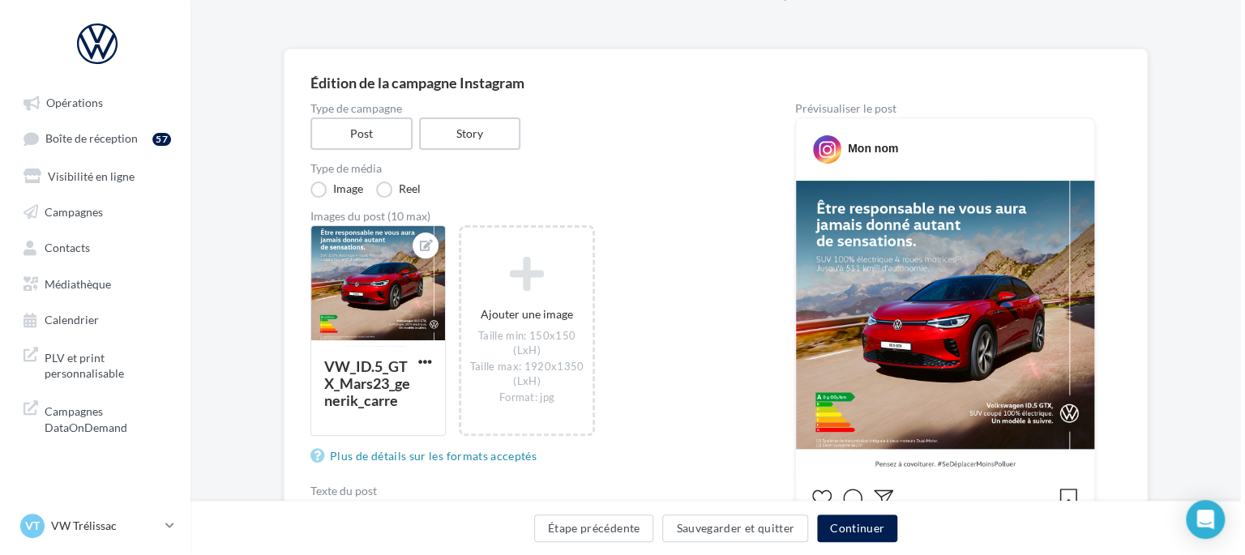
scroll to position [0, 0]
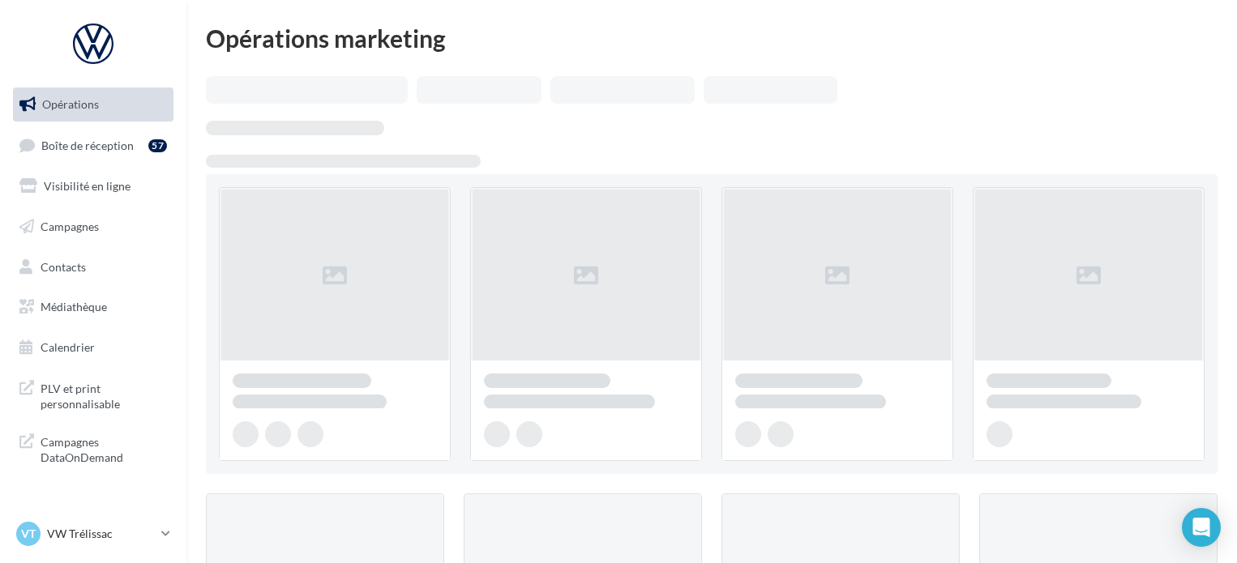
scroll to position [39, 0]
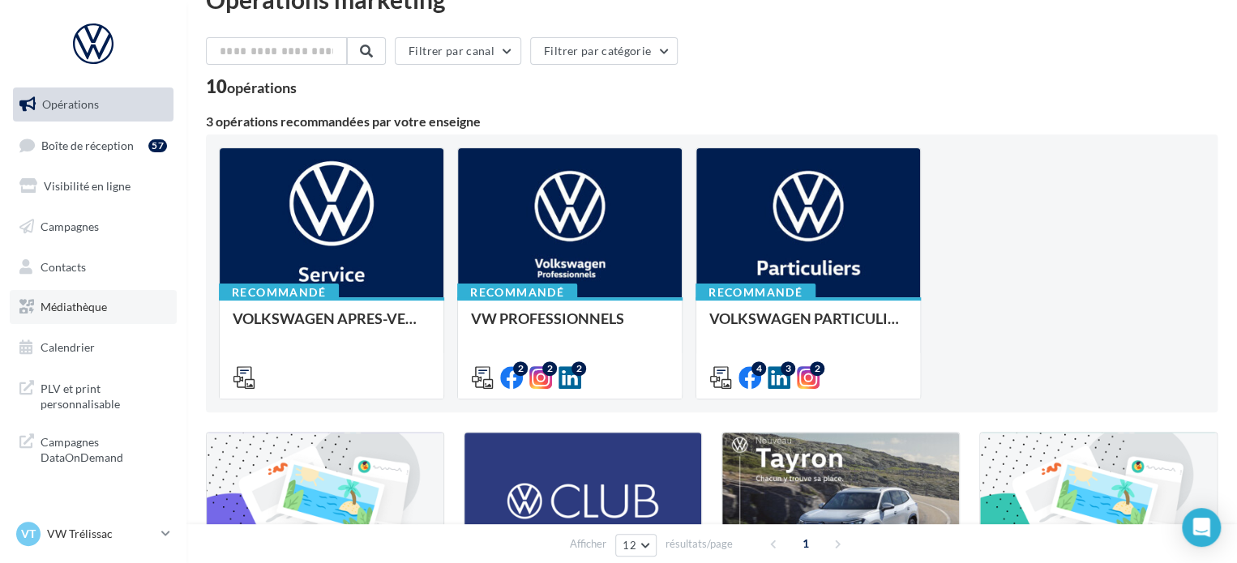
click at [113, 309] on link "Médiathèque" at bounding box center [93, 307] width 167 height 34
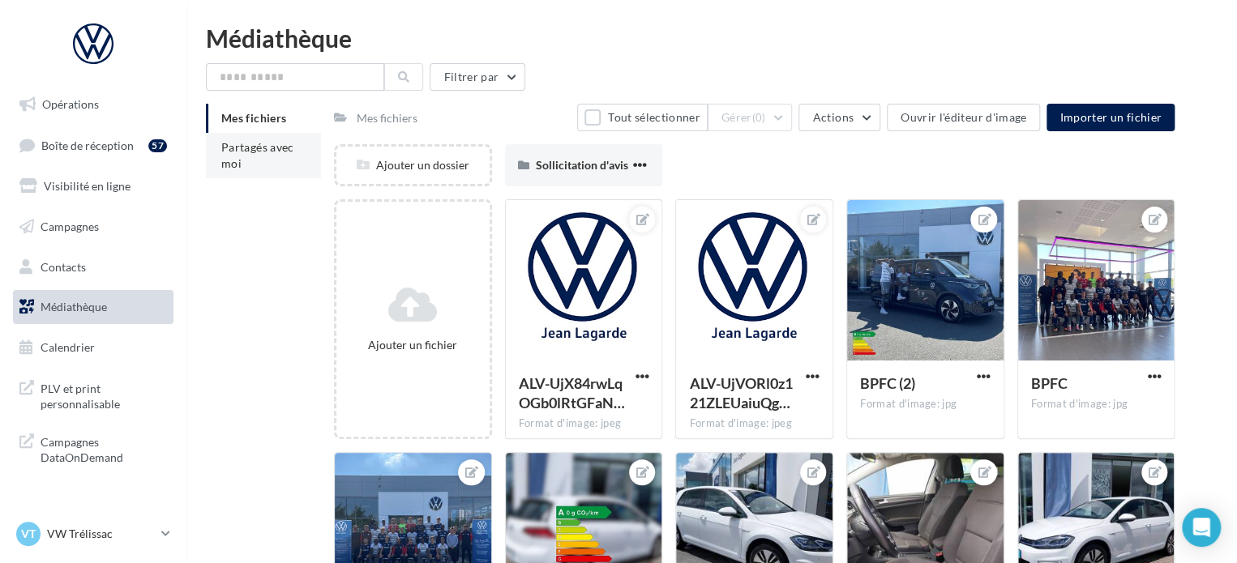
click at [267, 147] on span "Partagés avec moi" at bounding box center [257, 155] width 73 height 30
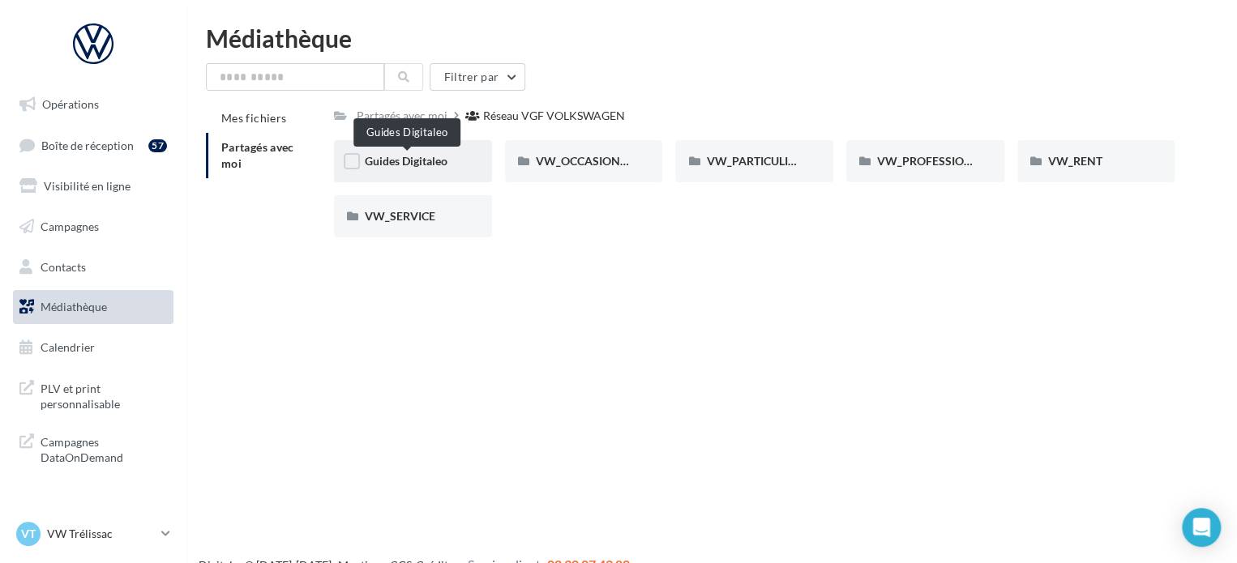
click at [428, 161] on span "Guides Digitaleo" at bounding box center [406, 161] width 83 height 14
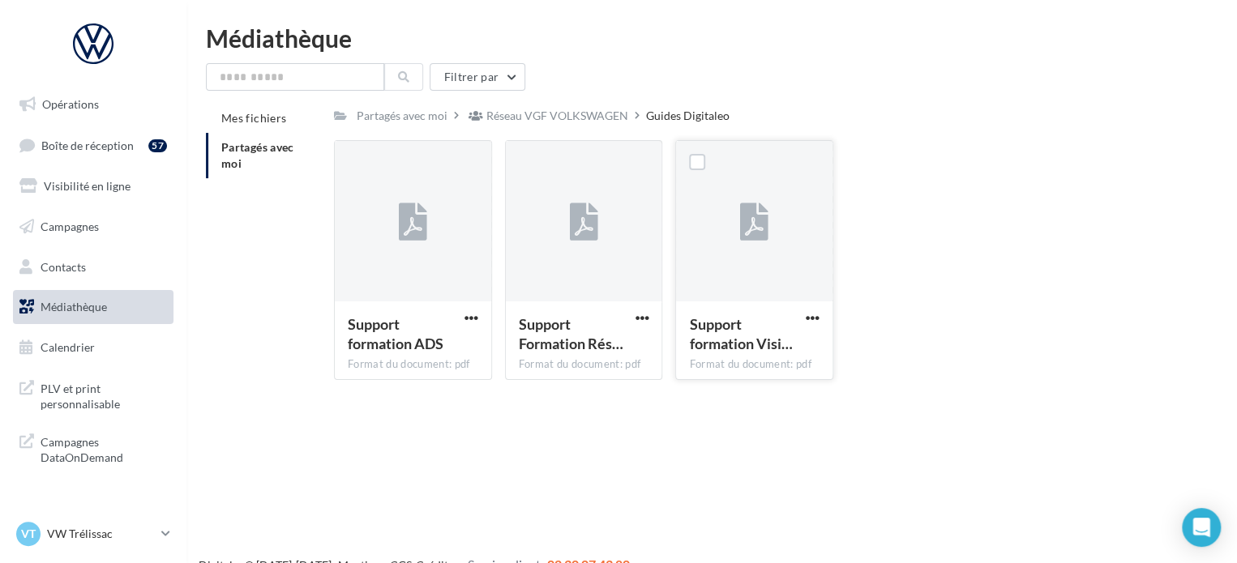
click at [748, 239] on icon at bounding box center [754, 222] width 28 height 37
click at [743, 228] on icon at bounding box center [754, 222] width 28 height 37
click at [807, 313] on span "button" at bounding box center [813, 318] width 14 height 14
click at [742, 361] on button "Télécharger" at bounding box center [742, 350] width 162 height 42
click at [135, 184] on link "Visibilité en ligne" at bounding box center [93, 186] width 167 height 34
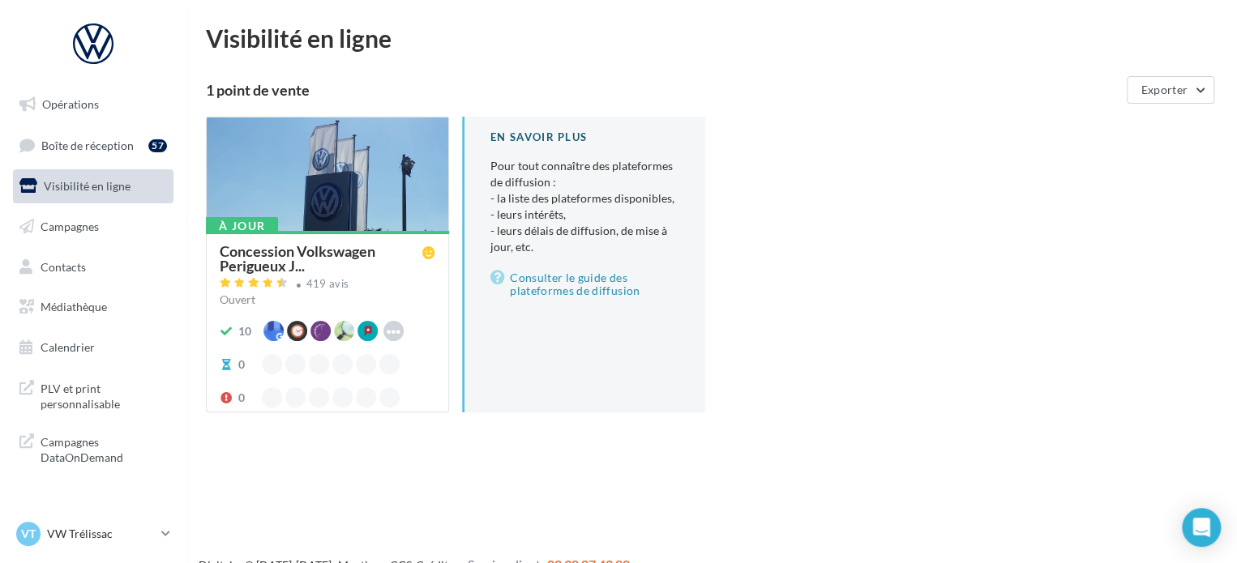
click at [315, 168] on div at bounding box center [328, 175] width 242 height 115
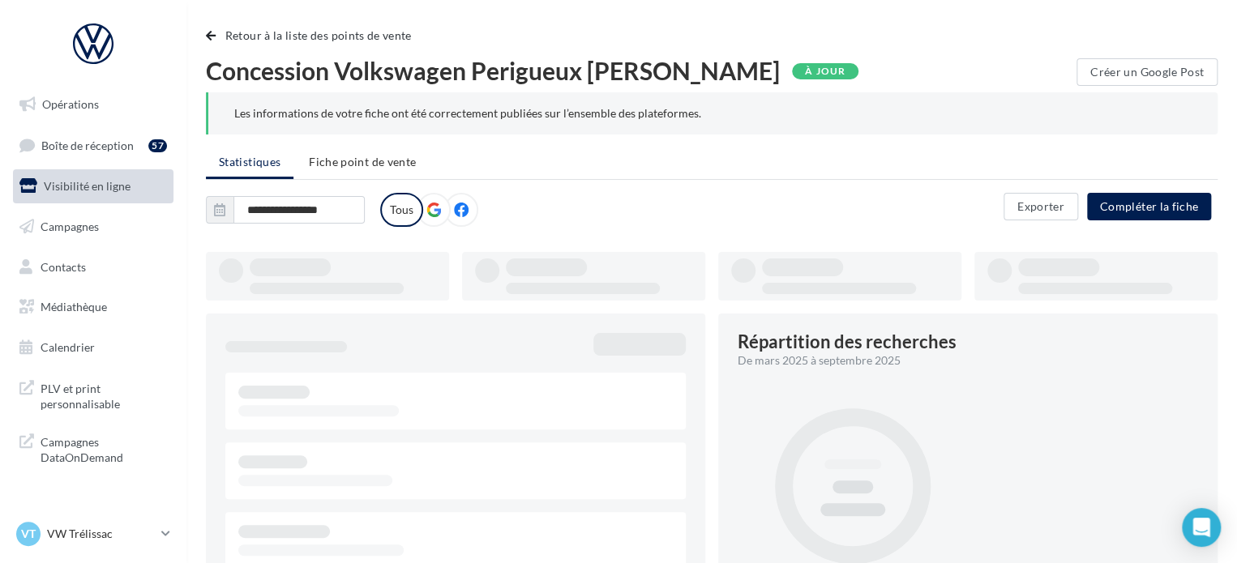
type input "**********"
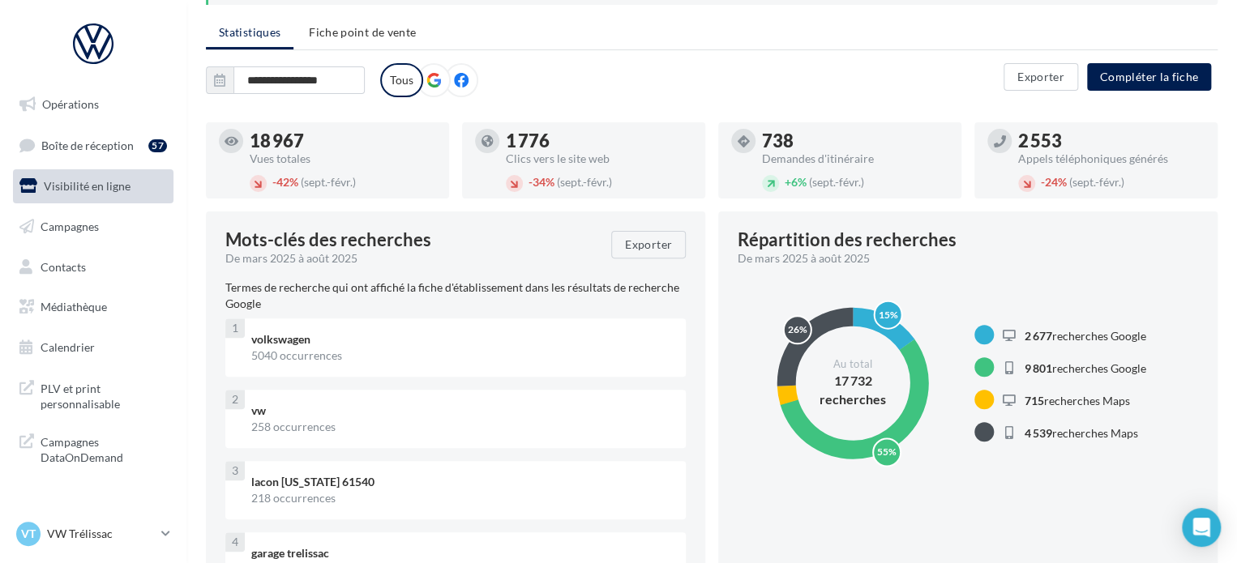
scroll to position [135, 0]
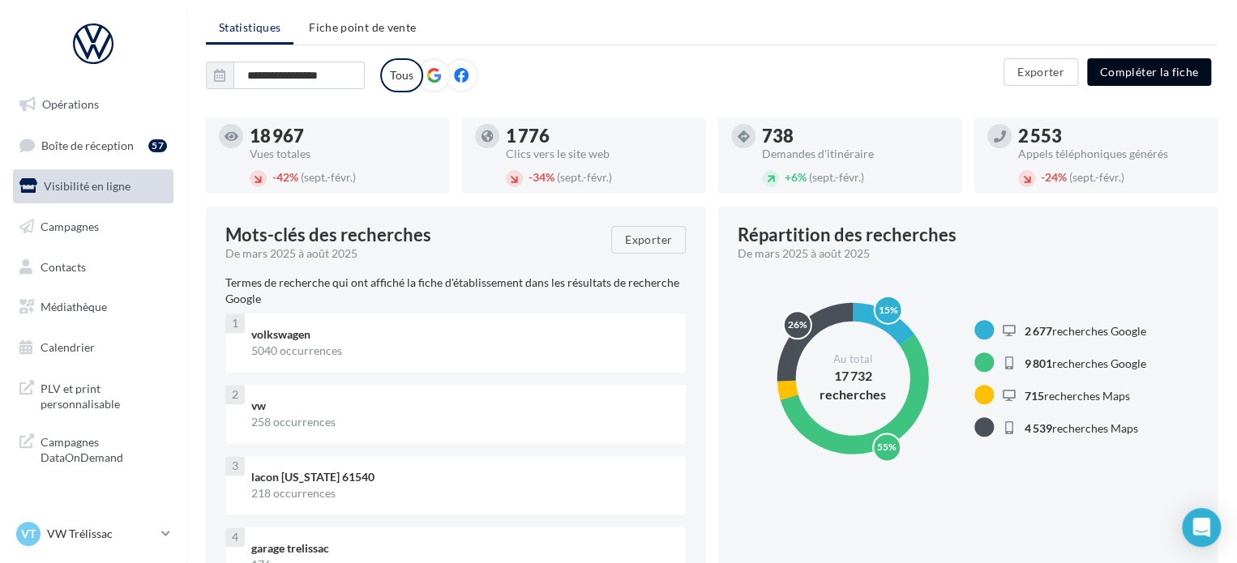
click at [1115, 74] on button "Compléter la fiche" at bounding box center [1149, 72] width 124 height 28
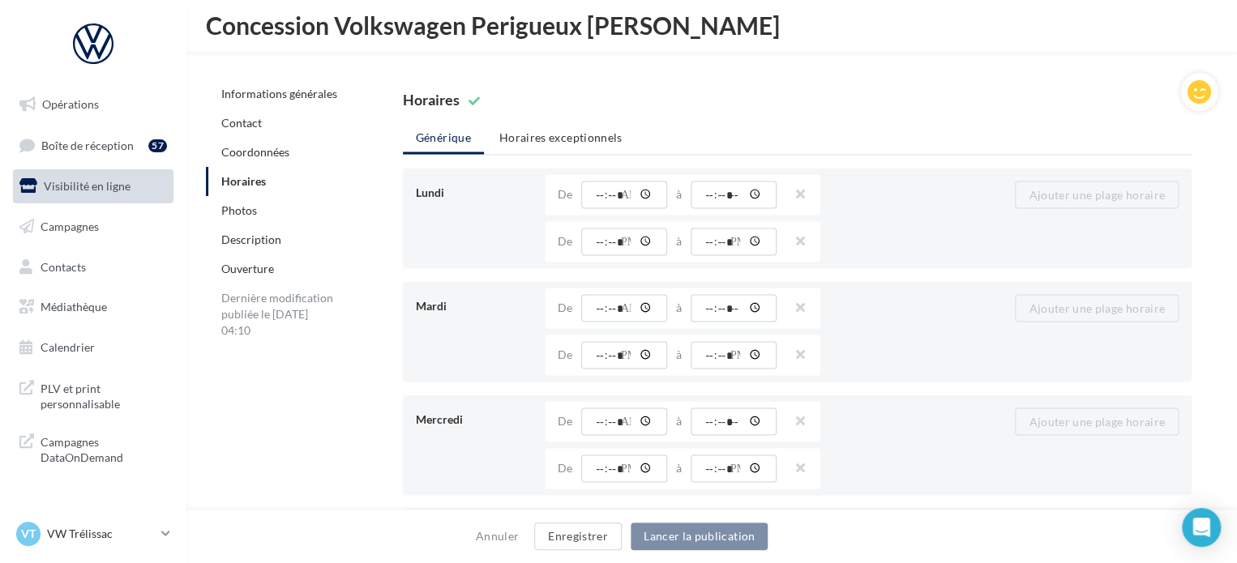
scroll to position [1430, 0]
click at [582, 138] on li "Horaires exceptionnels" at bounding box center [560, 133] width 149 height 29
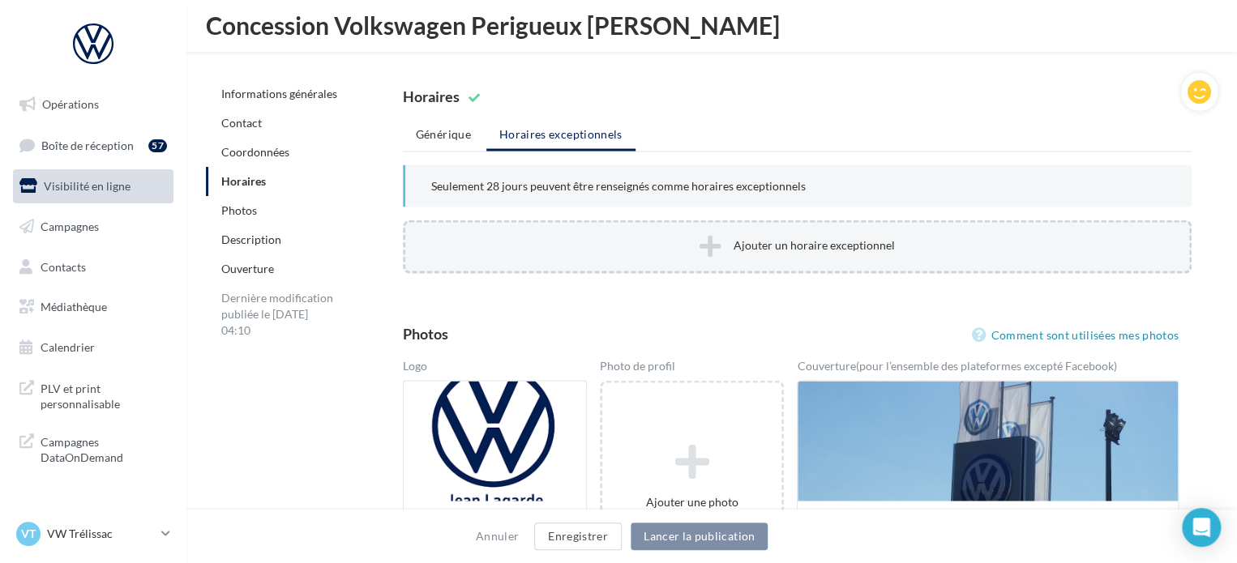
click at [701, 244] on icon at bounding box center [710, 245] width 21 height 24
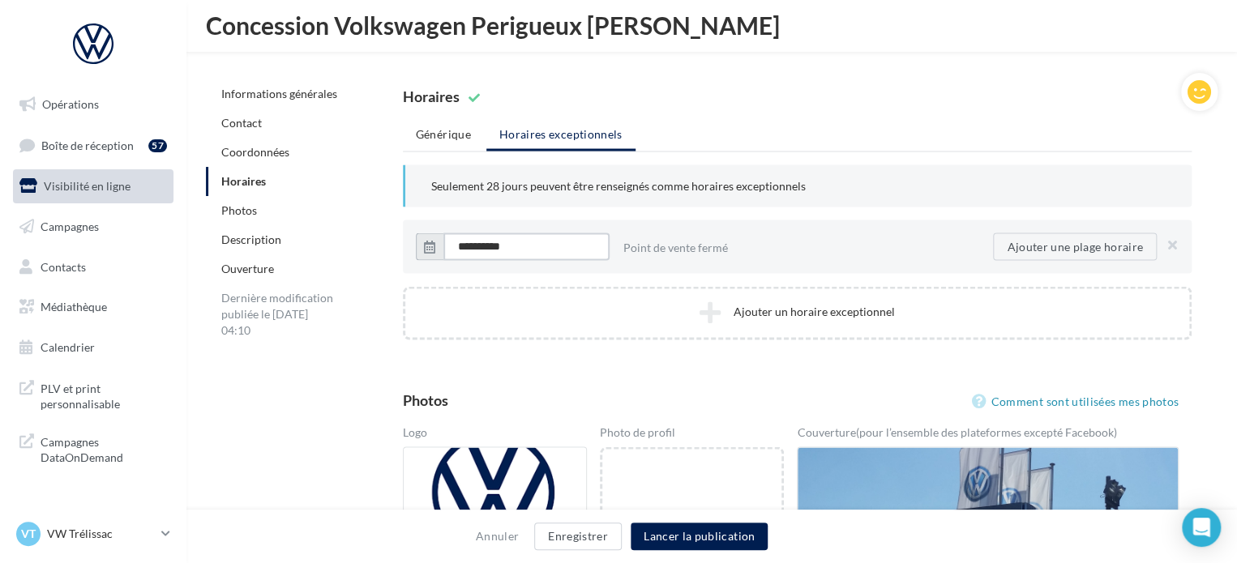
click at [566, 246] on input "**********" at bounding box center [526, 247] width 166 height 28
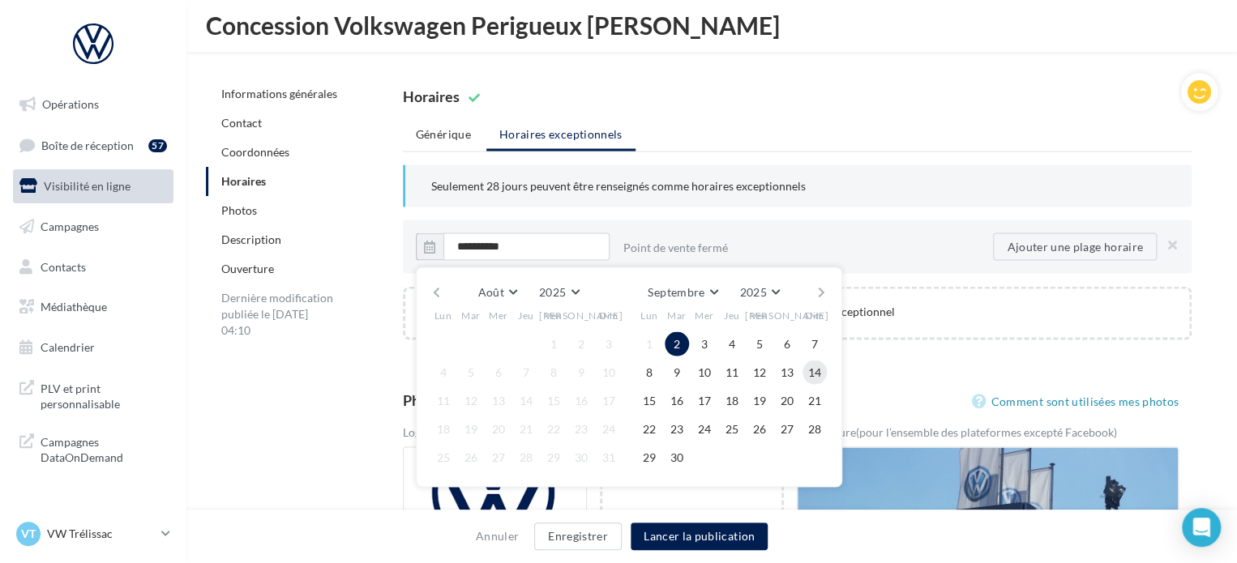
click at [813, 362] on button "14" at bounding box center [814, 372] width 24 height 24
type input "**********"
click at [734, 246] on div "Point de vente fermé" at bounding box center [801, 247] width 357 height 29
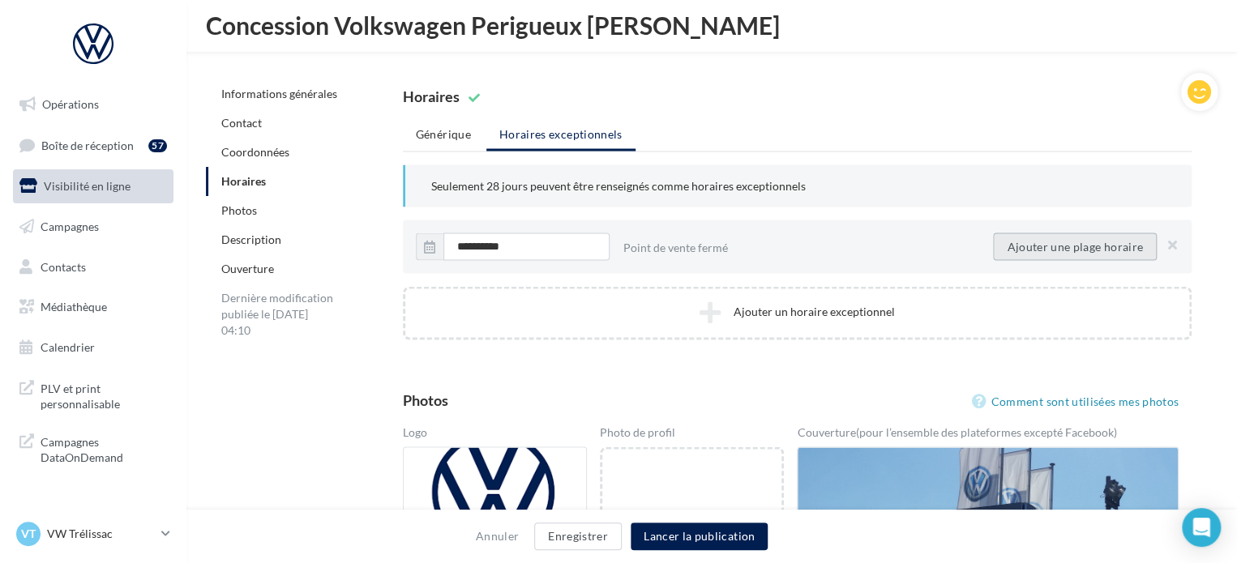
click at [1036, 242] on button "Ajouter une plage horaire" at bounding box center [1075, 247] width 164 height 28
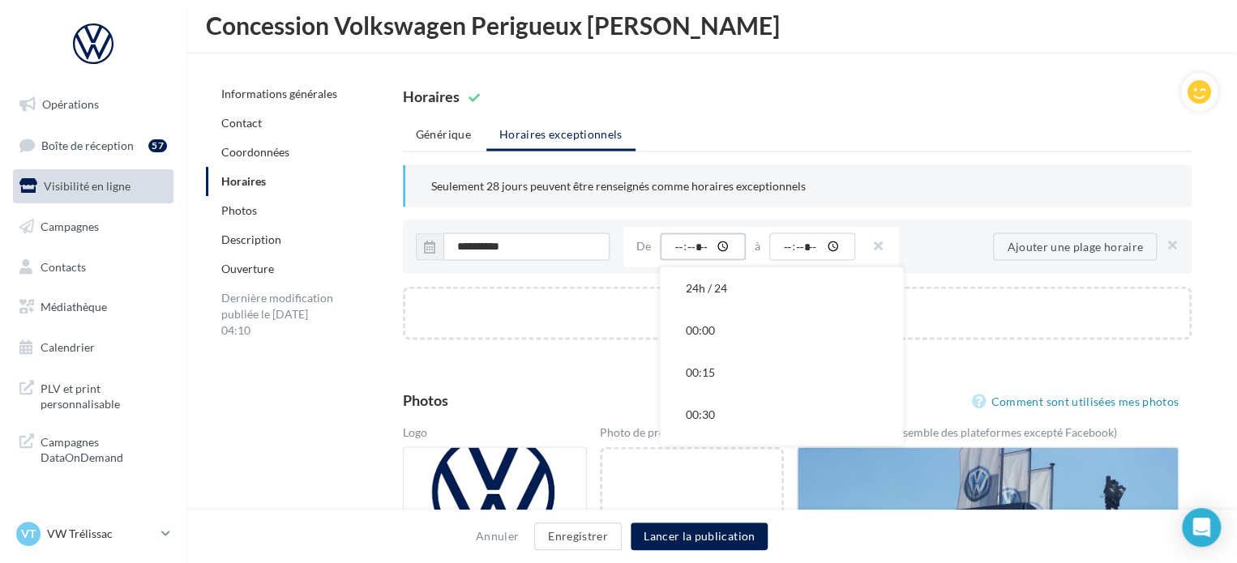
click at [678, 245] on input "time" at bounding box center [703, 247] width 86 height 28
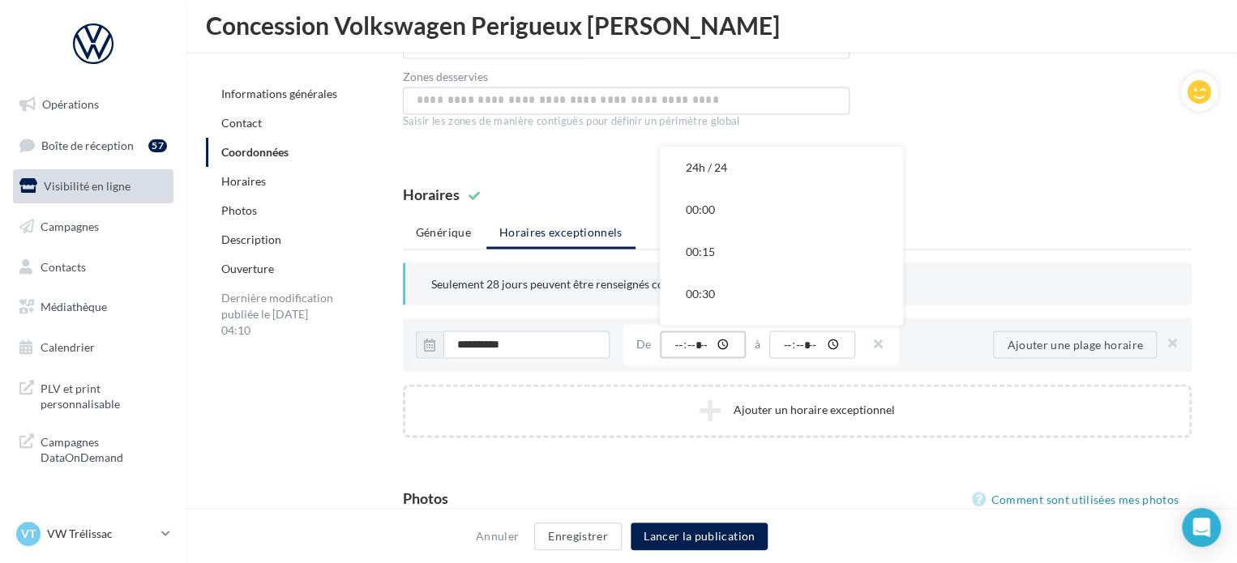
scroll to position [1295, 0]
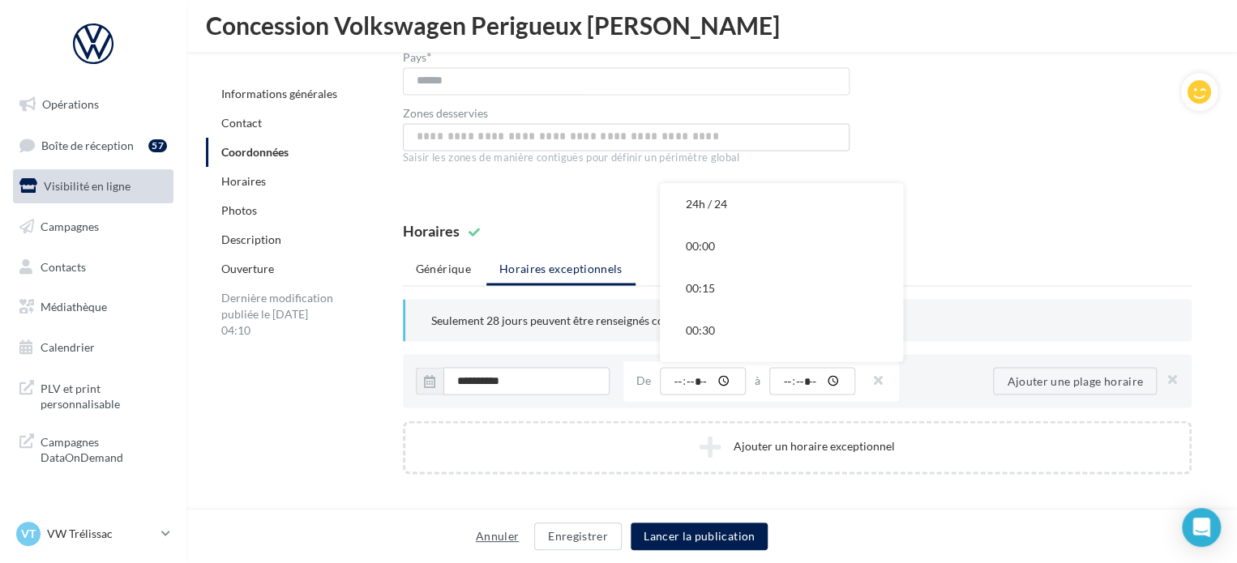
click at [484, 541] on button "Annuler" at bounding box center [497, 536] width 56 height 19
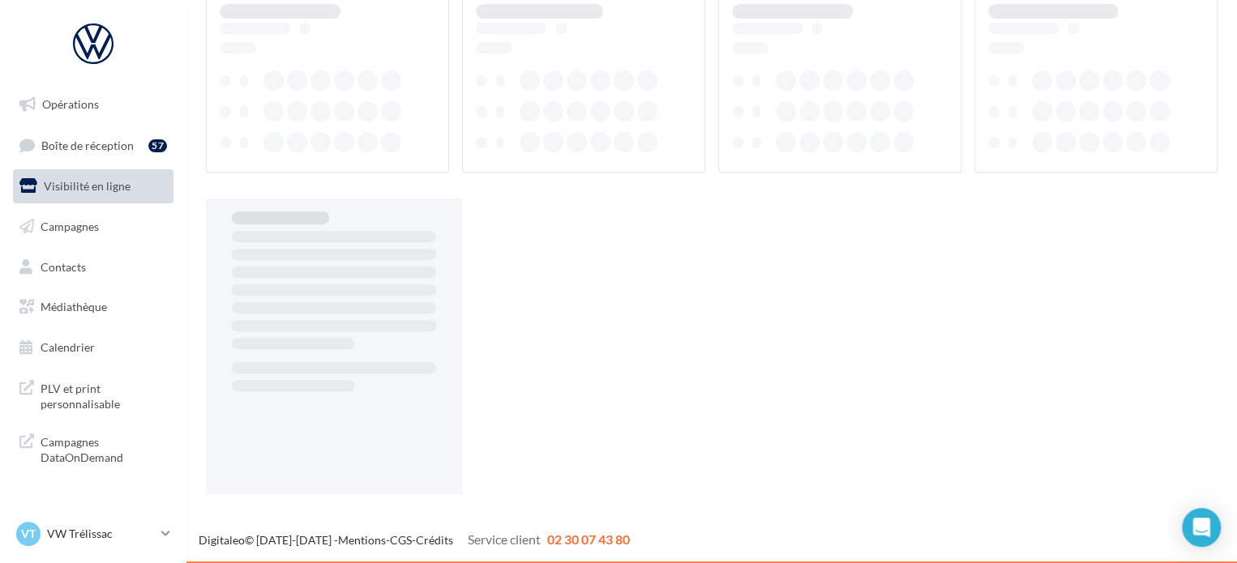
scroll to position [26, 0]
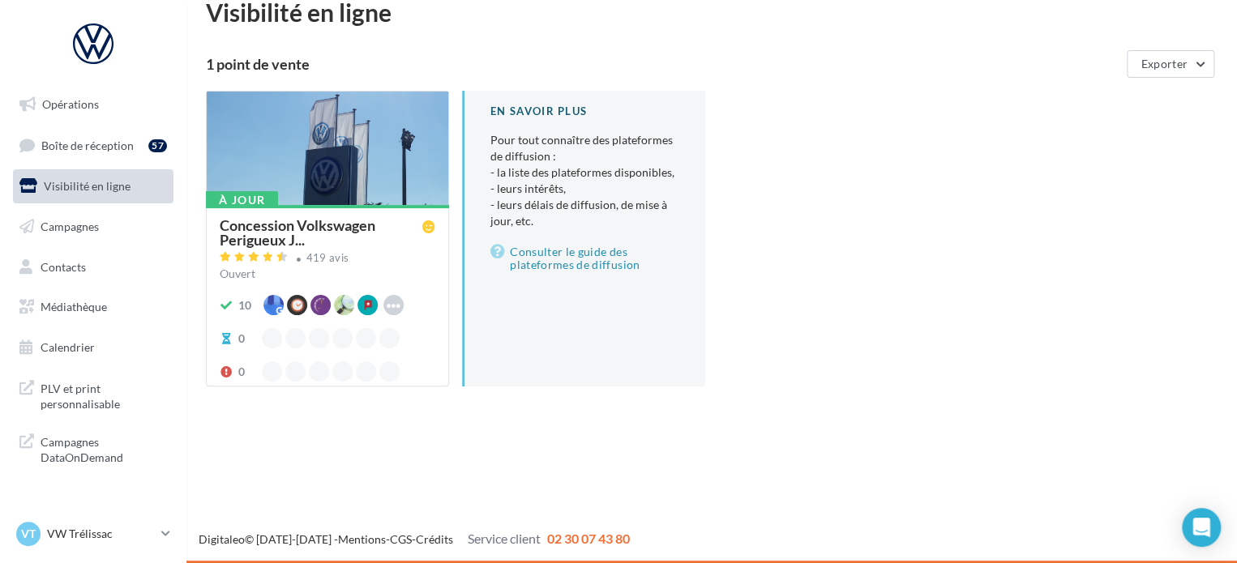
click at [310, 136] on div at bounding box center [328, 149] width 242 height 115
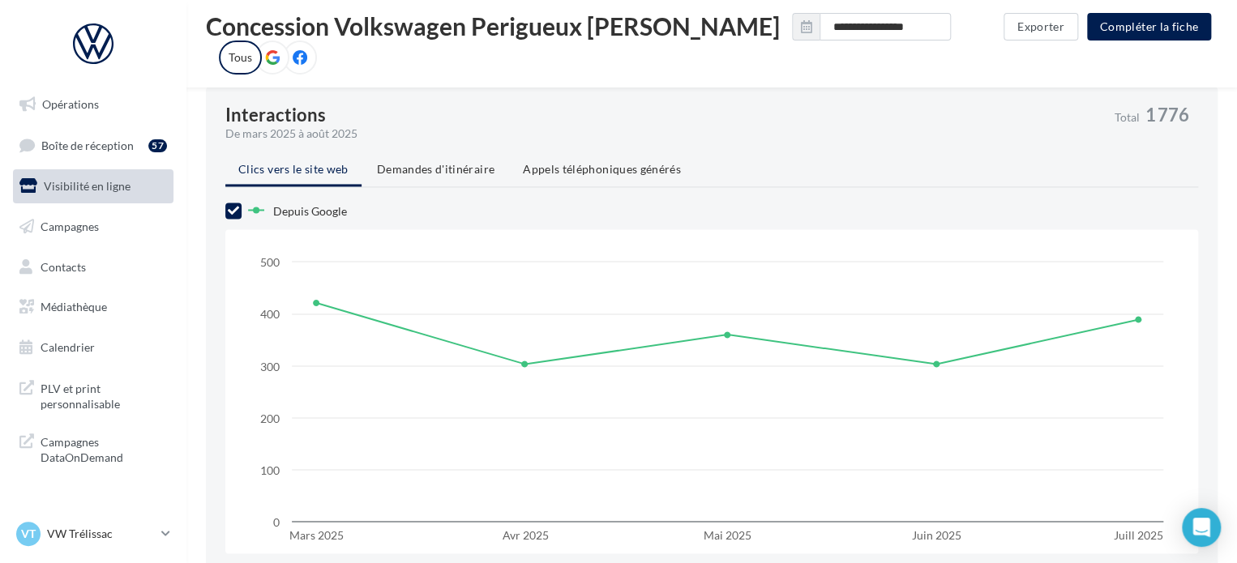
scroll to position [1213, 0]
click at [434, 170] on span "Demandes d'itinéraire" at bounding box center [436, 168] width 118 height 14
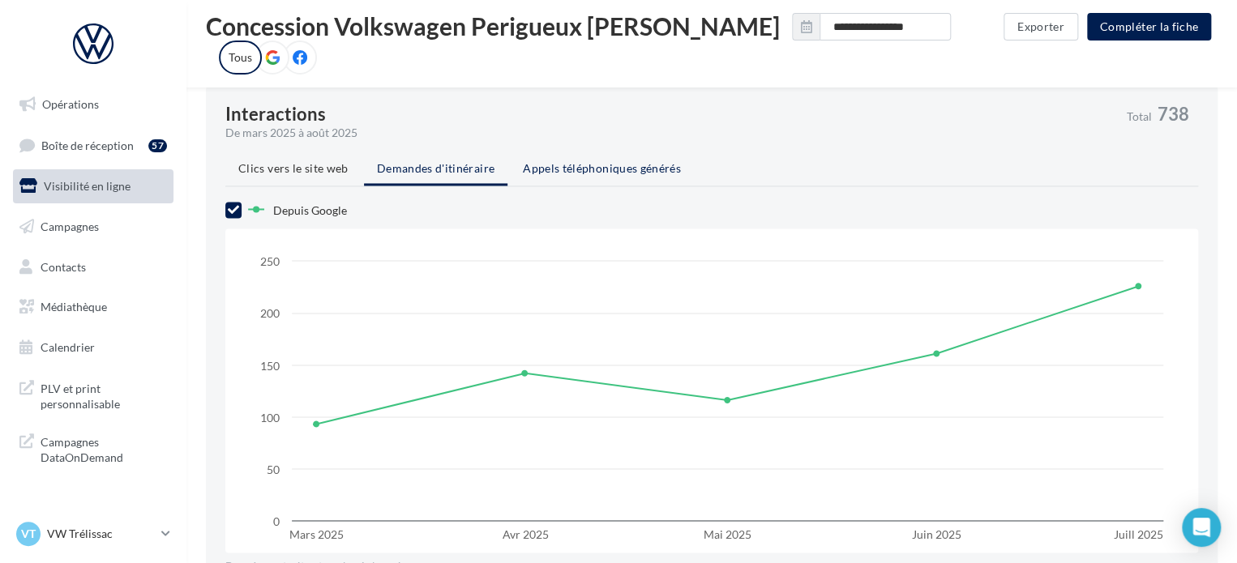
click at [588, 154] on li "Appels téléphoniques générés" at bounding box center [602, 168] width 184 height 29
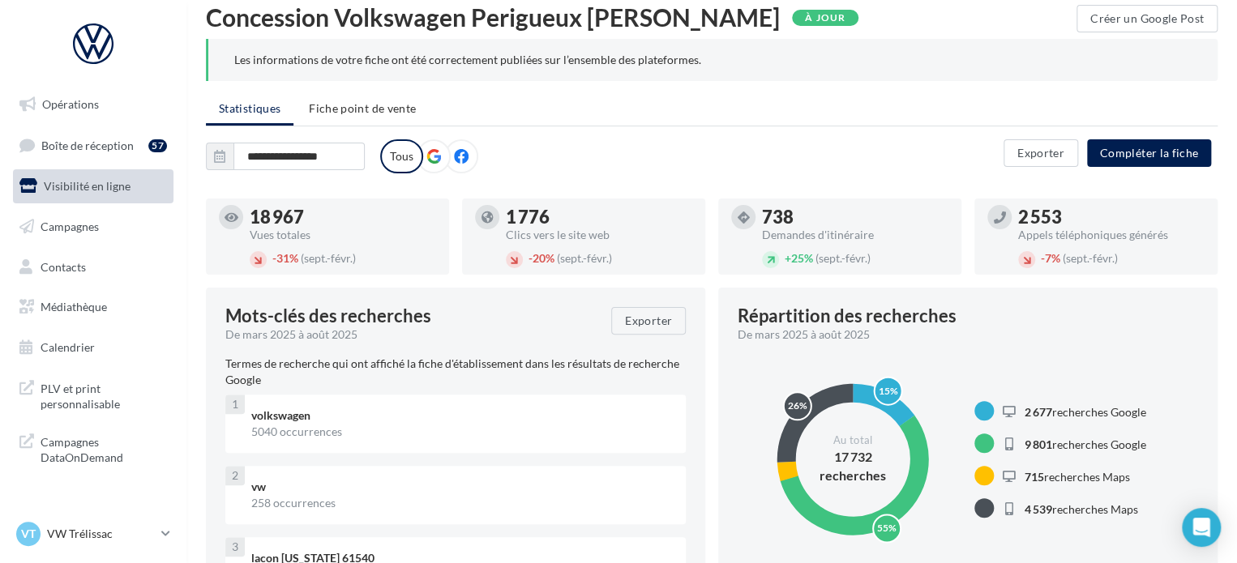
scroll to position [52, 0]
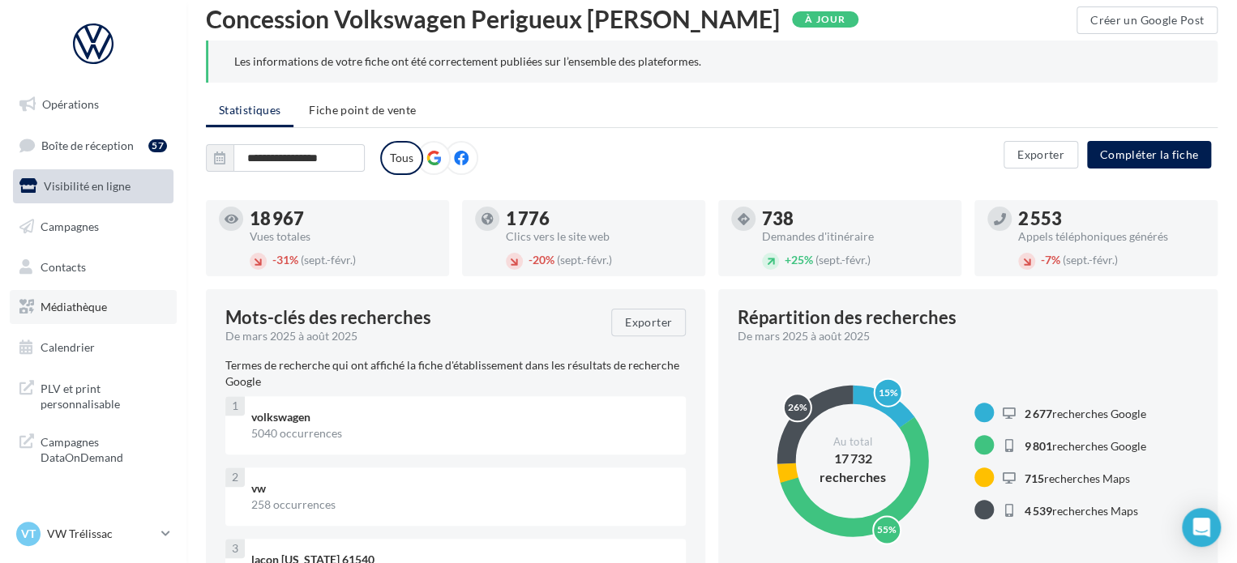
click at [110, 309] on link "Médiathèque" at bounding box center [93, 307] width 167 height 34
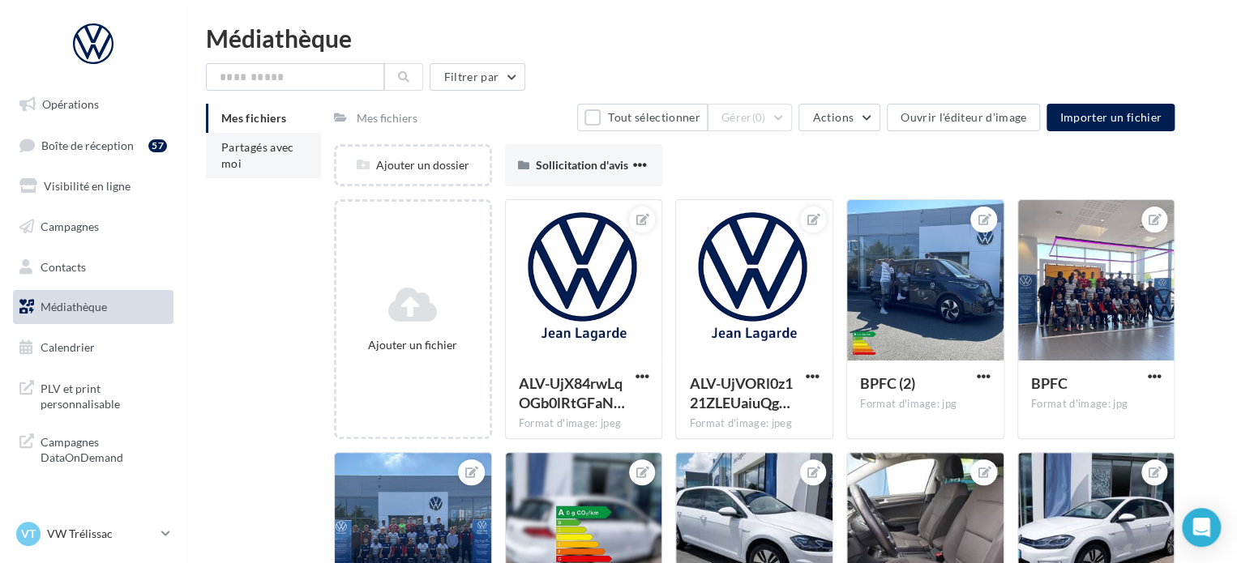
click at [276, 158] on li "Partagés avec moi" at bounding box center [263, 155] width 115 height 45
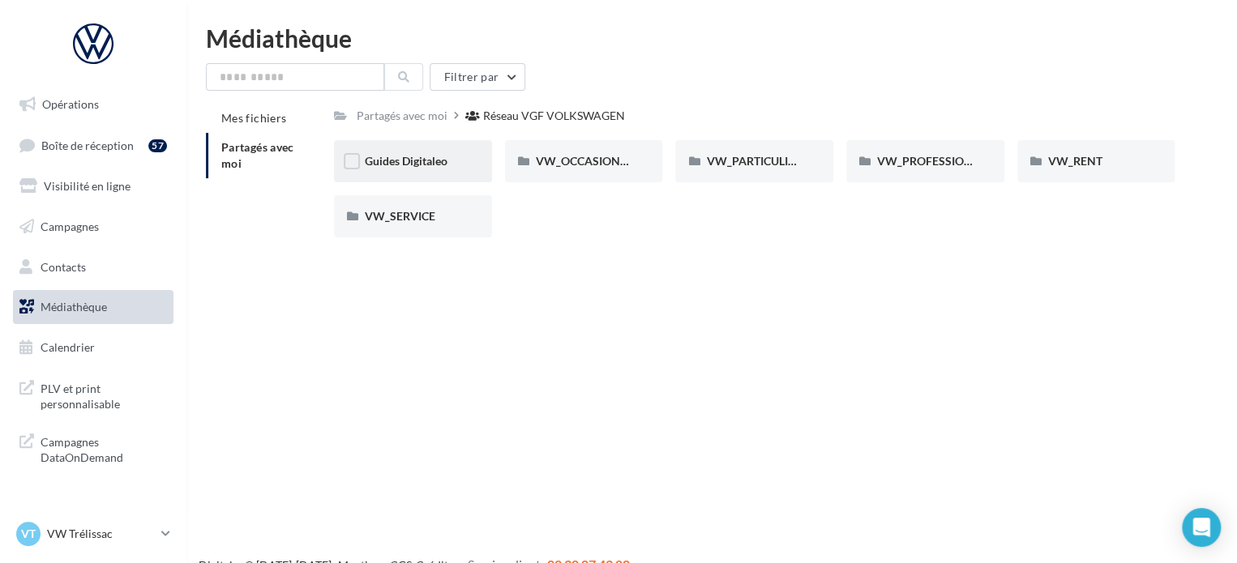
click at [451, 161] on div "Guides Digitaleo" at bounding box center [413, 161] width 96 height 16
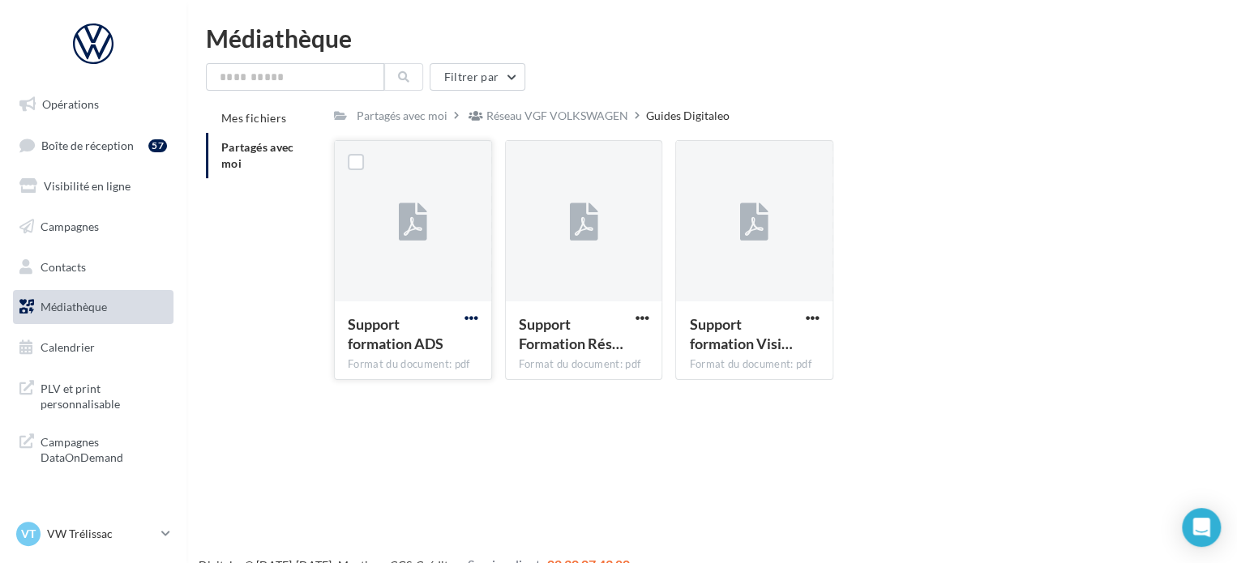
click at [477, 320] on span "button" at bounding box center [471, 318] width 14 height 14
click at [437, 352] on button "Télécharger" at bounding box center [400, 350] width 162 height 42
